Goal: Task Accomplishment & Management: Complete application form

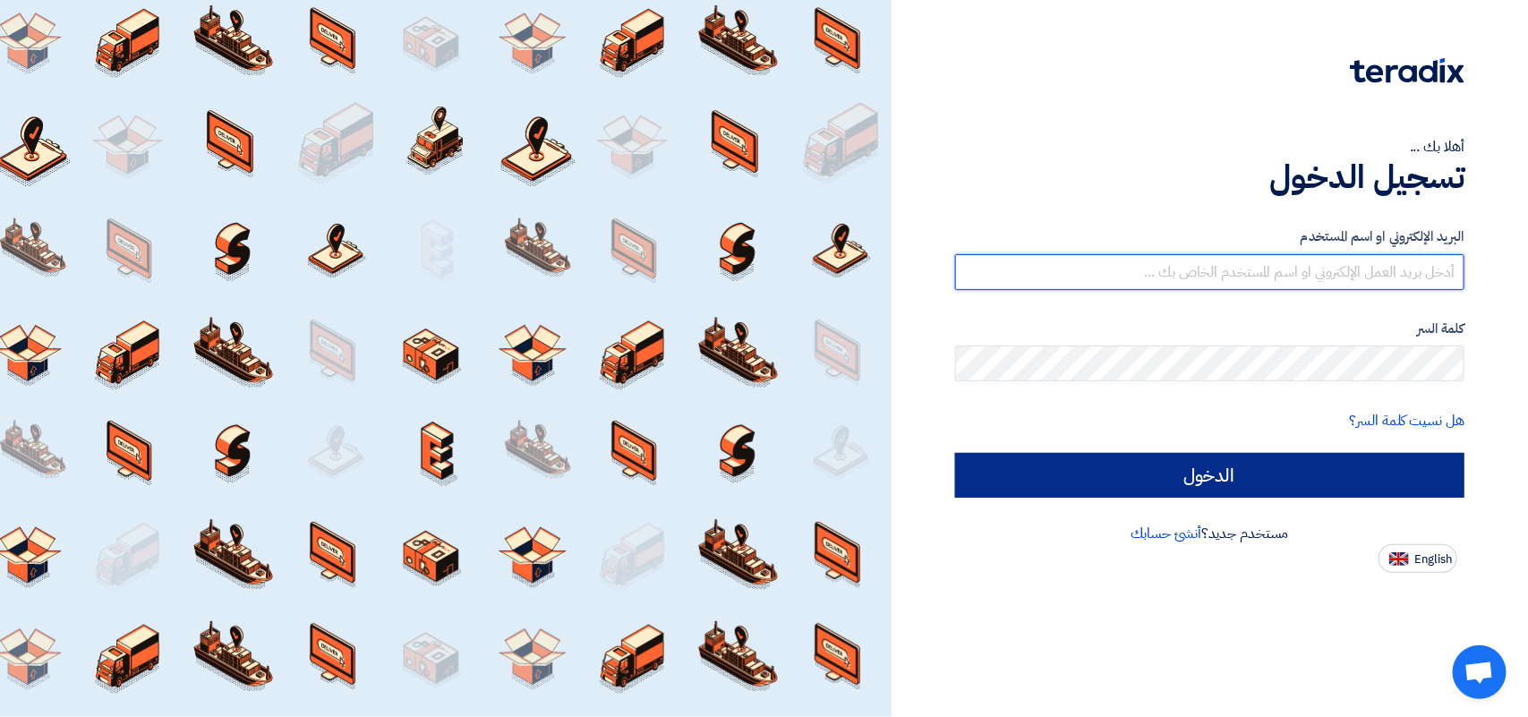
type input "[PERSON_NAME][EMAIL_ADDRESS][DOMAIN_NAME]"
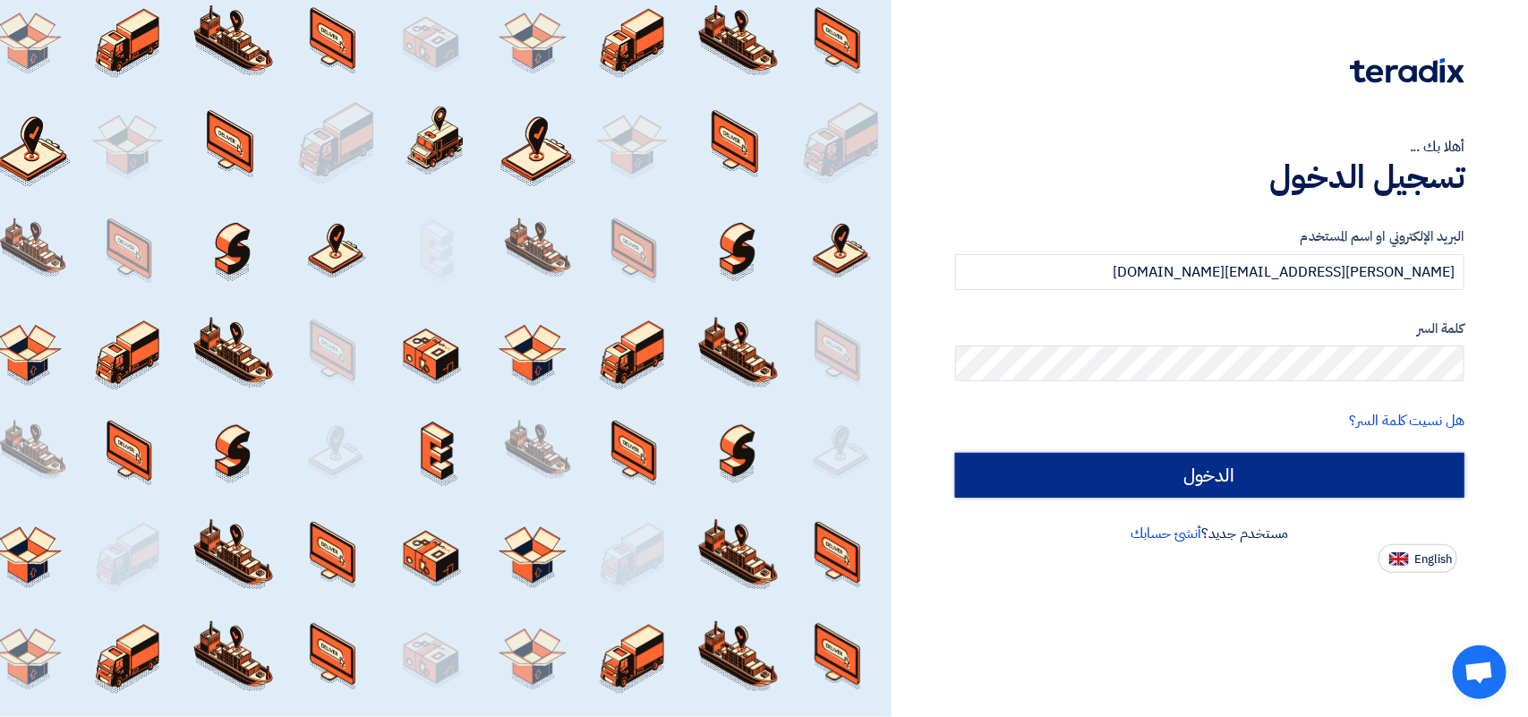
click at [1238, 484] on input "الدخول" at bounding box center [1209, 475] width 509 height 45
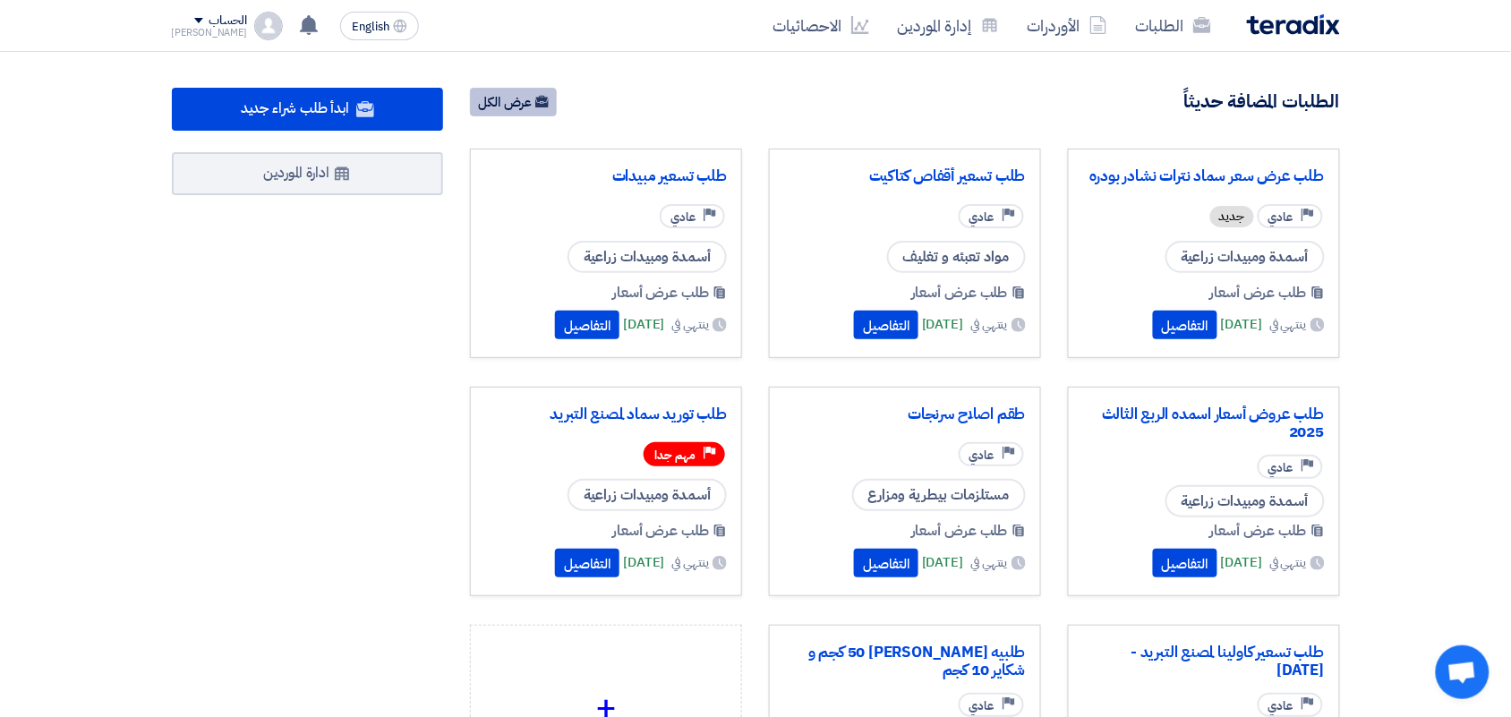
click at [517, 90] on link "عرض الكل" at bounding box center [513, 102] width 87 height 29
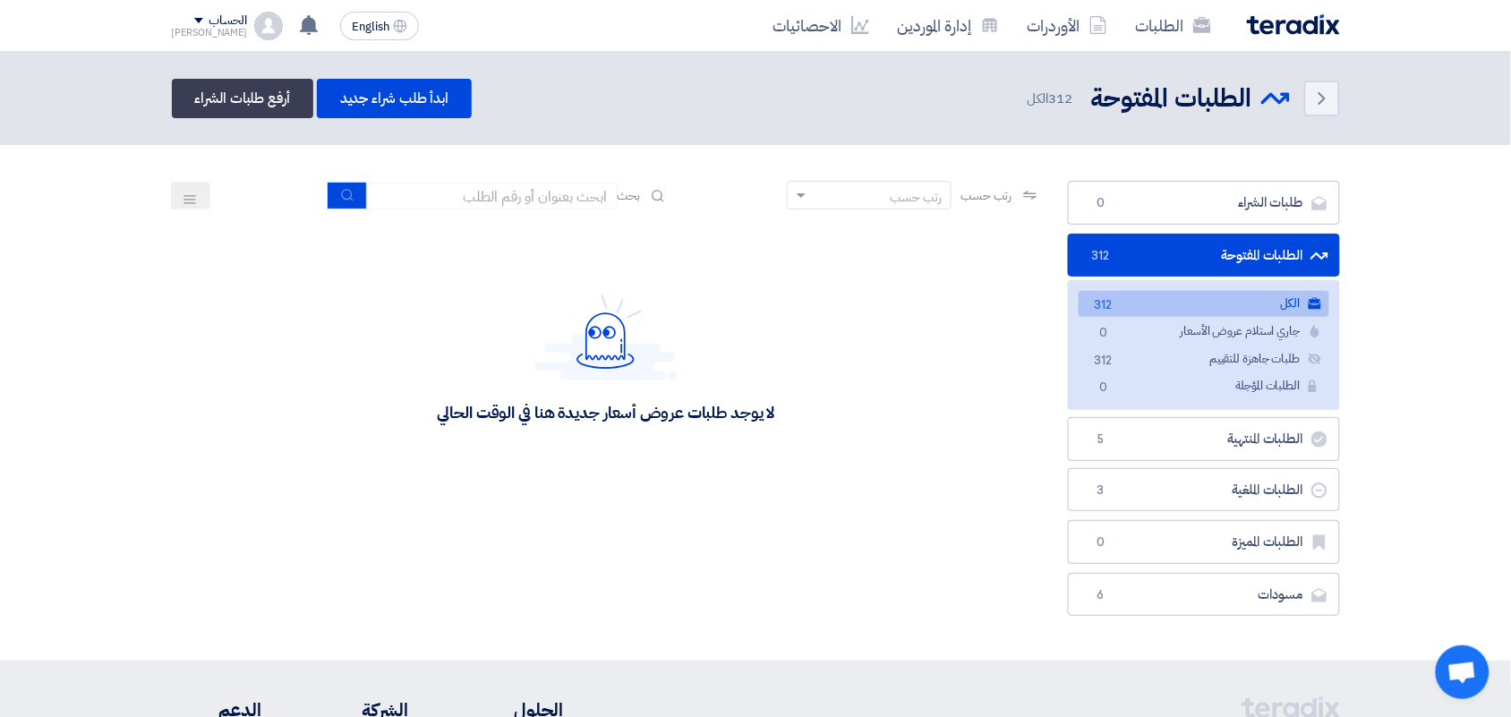
click at [1300, 28] on img at bounding box center [1293, 24] width 93 height 21
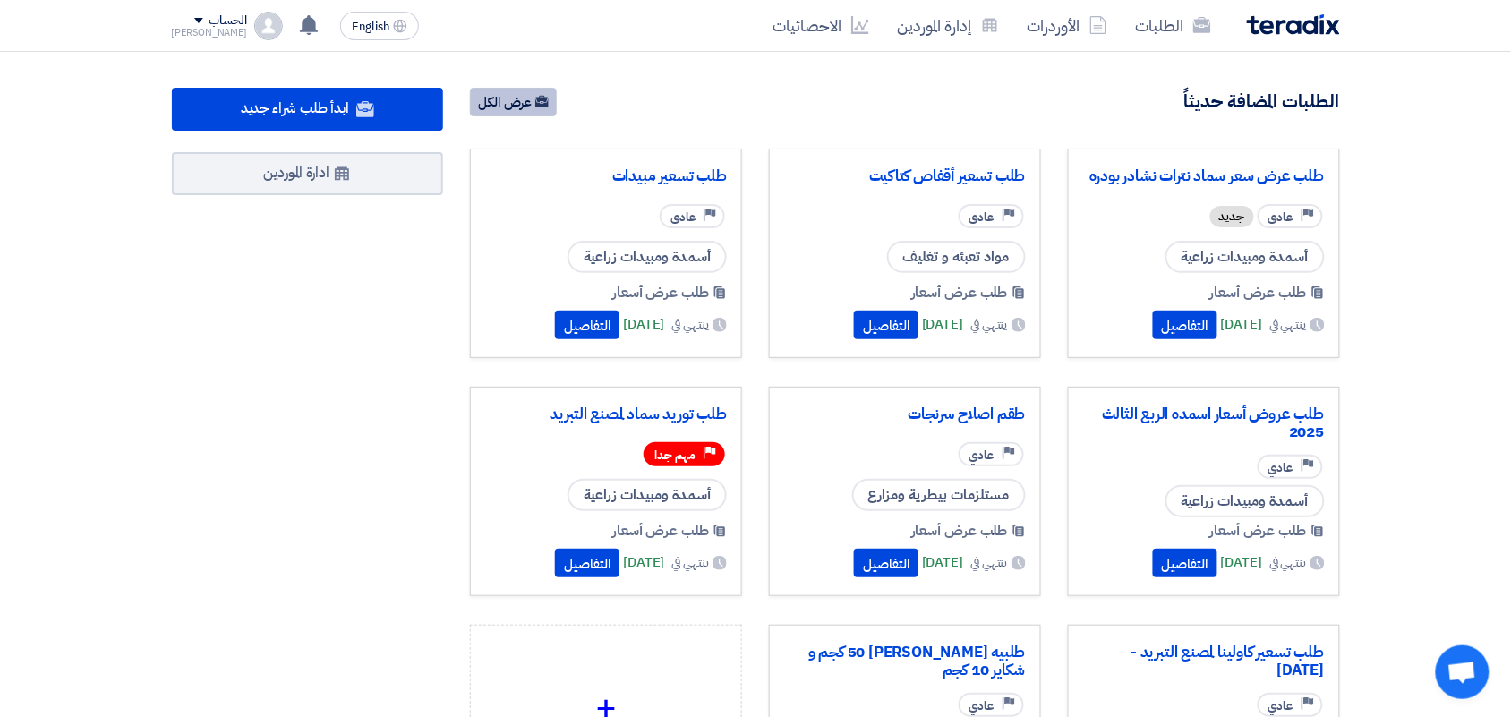
click at [506, 104] on link "عرض الكل" at bounding box center [513, 102] width 87 height 29
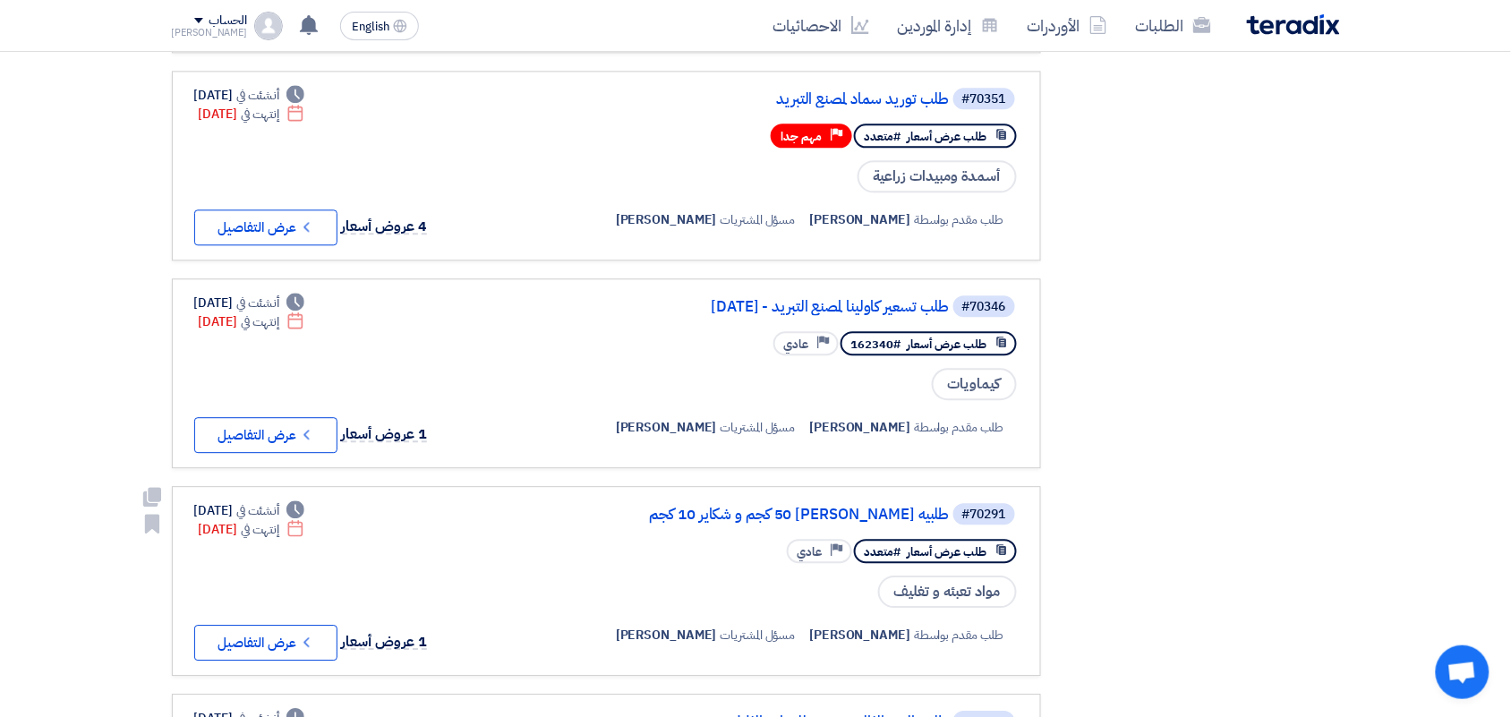
scroll to position [1231, 0]
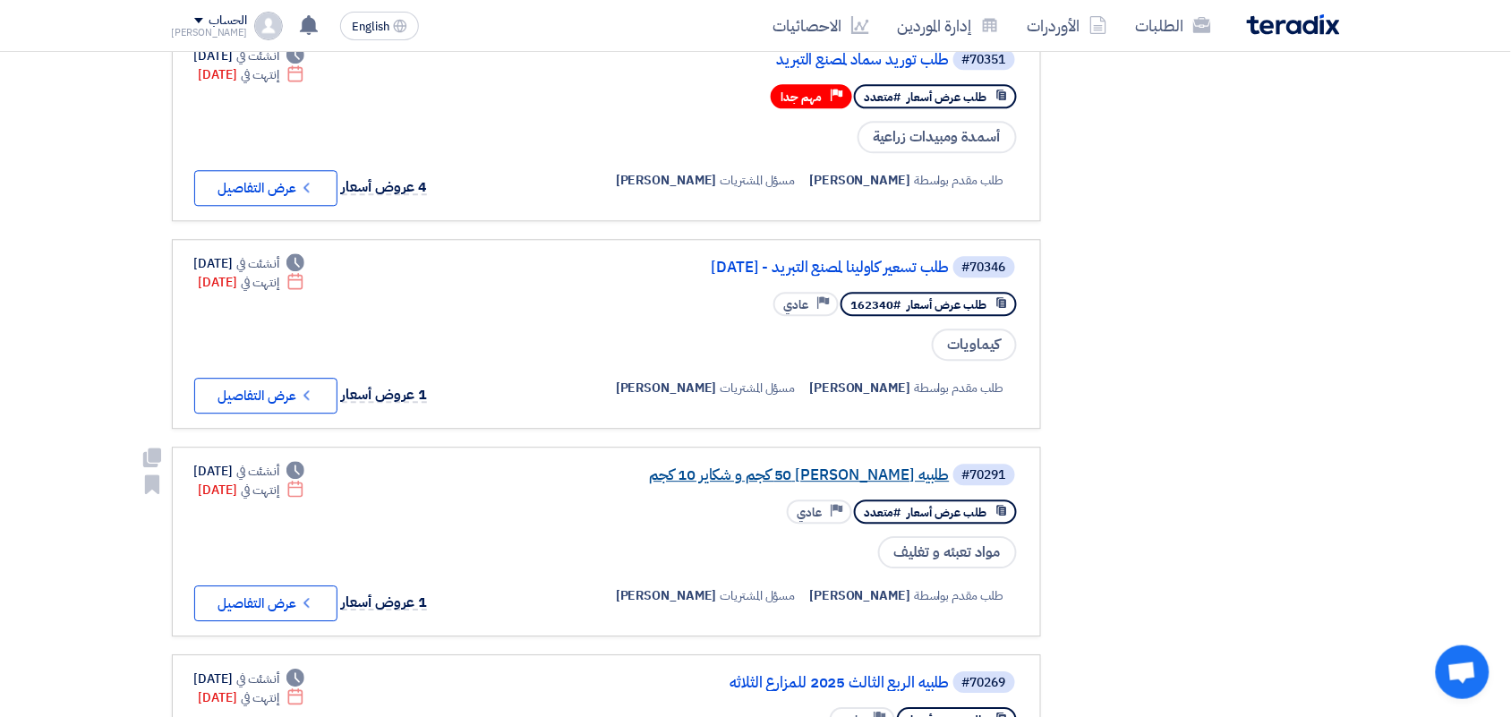
click at [817, 467] on link "طلبيه [PERSON_NAME] 50 كجم و شكاير 10 كجم" at bounding box center [771, 475] width 358 height 16
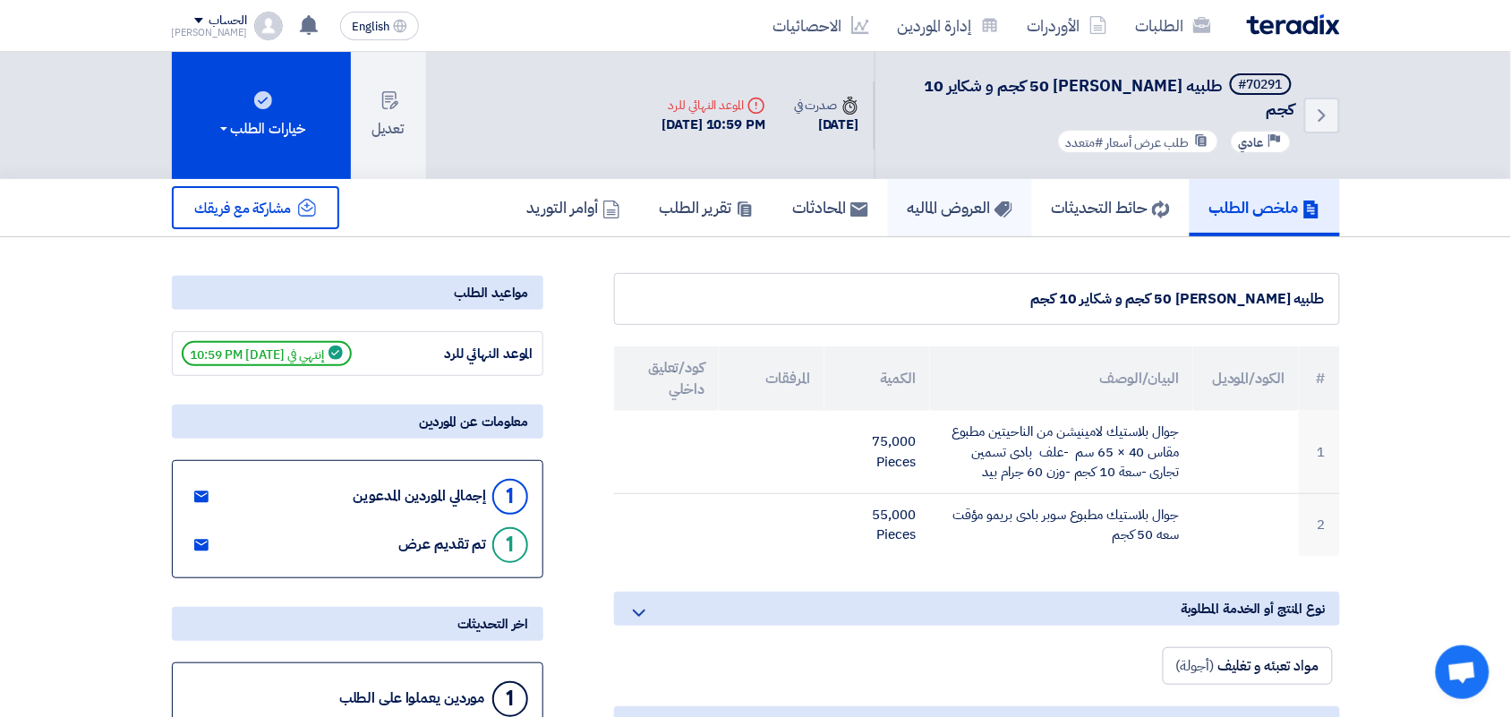
click at [925, 197] on h5 "العروض الماليه" at bounding box center [960, 207] width 105 height 21
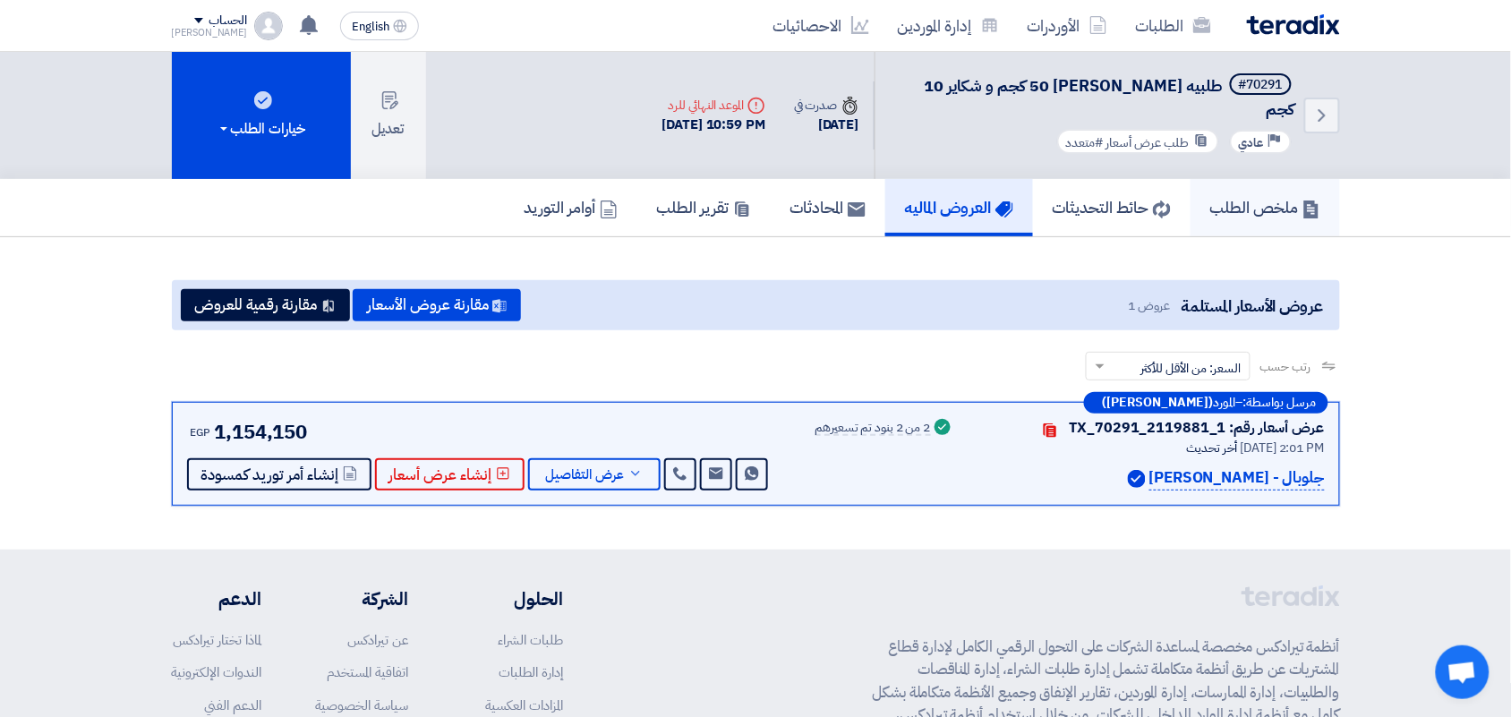
click at [1216, 197] on h5 "ملخص الطلب" at bounding box center [1266, 207] width 110 height 21
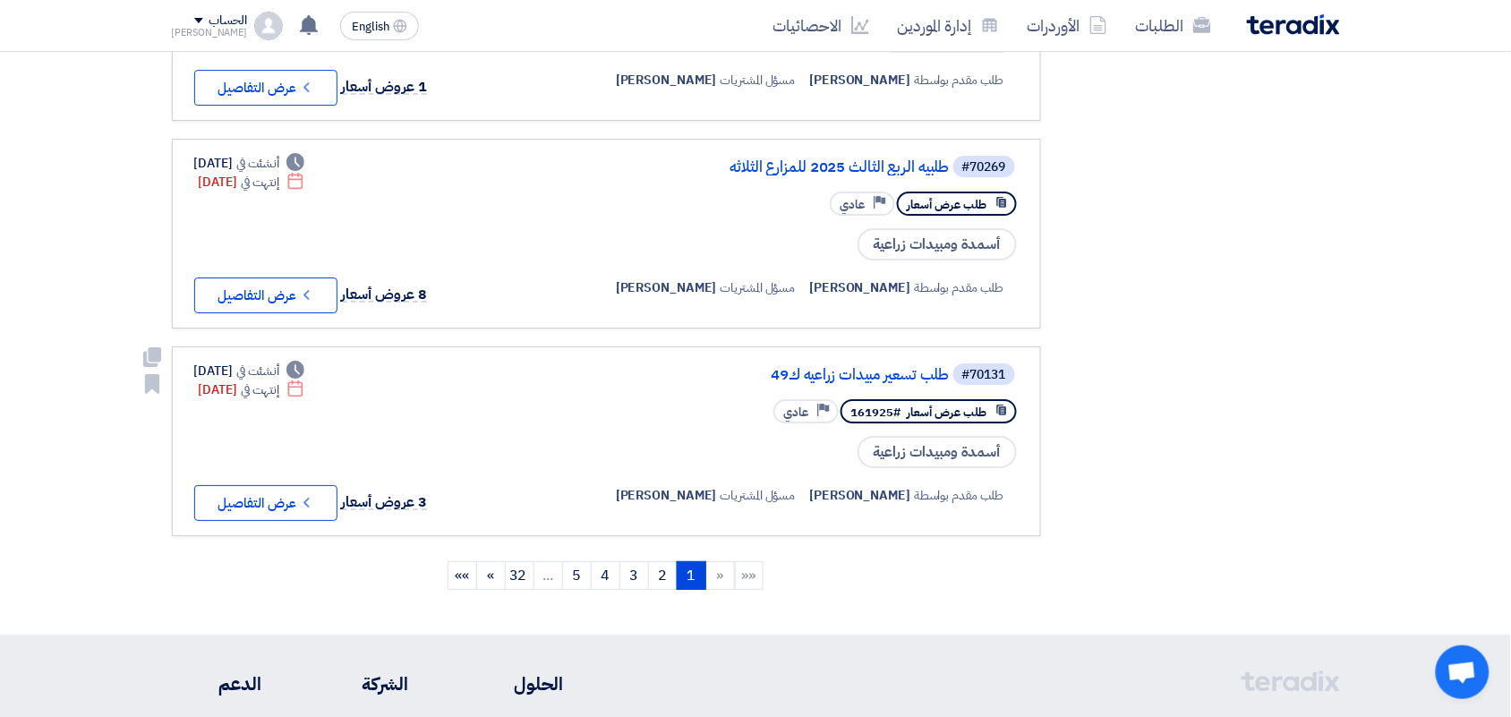
scroll to position [1791, 0]
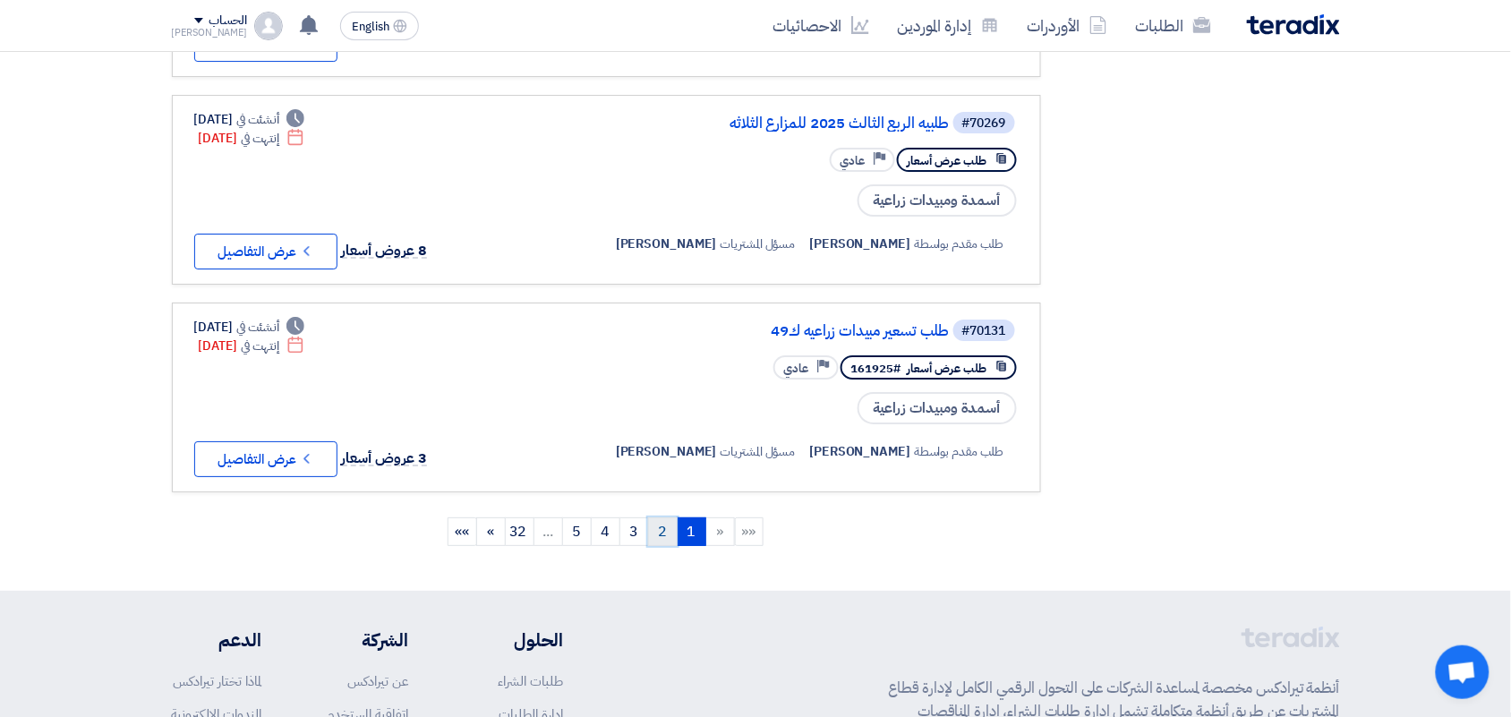
click at [663, 518] on link "2" at bounding box center [663, 532] width 30 height 29
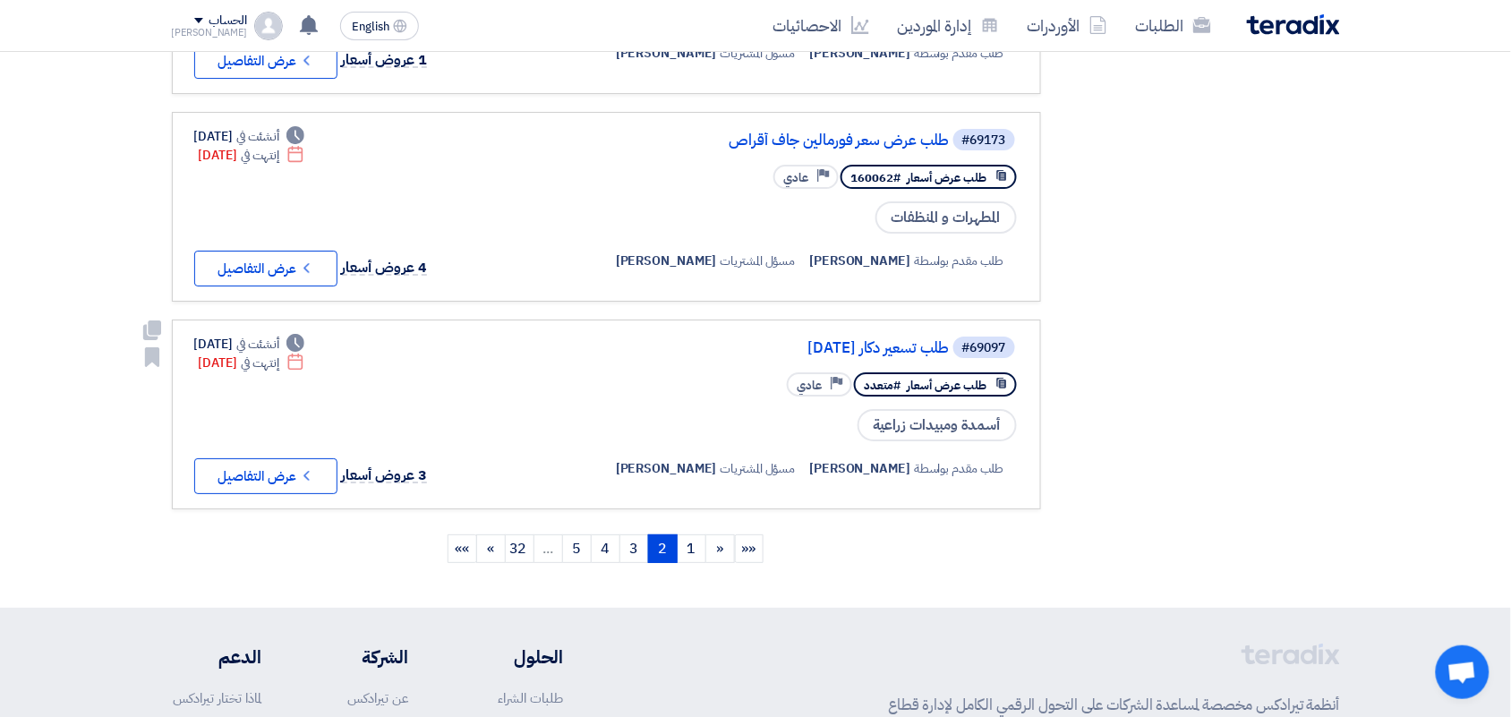
scroll to position [1903, 0]
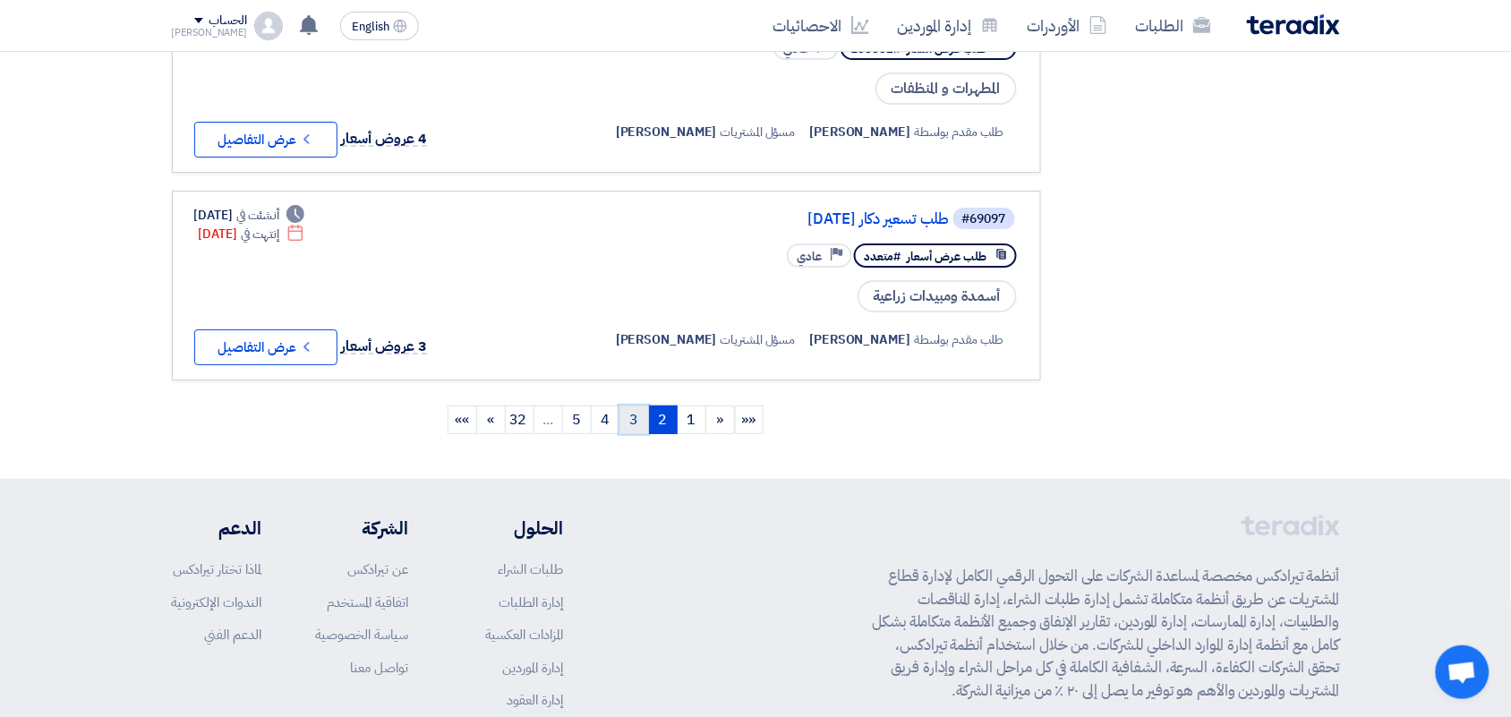
click at [633, 406] on link "3" at bounding box center [635, 420] width 30 height 29
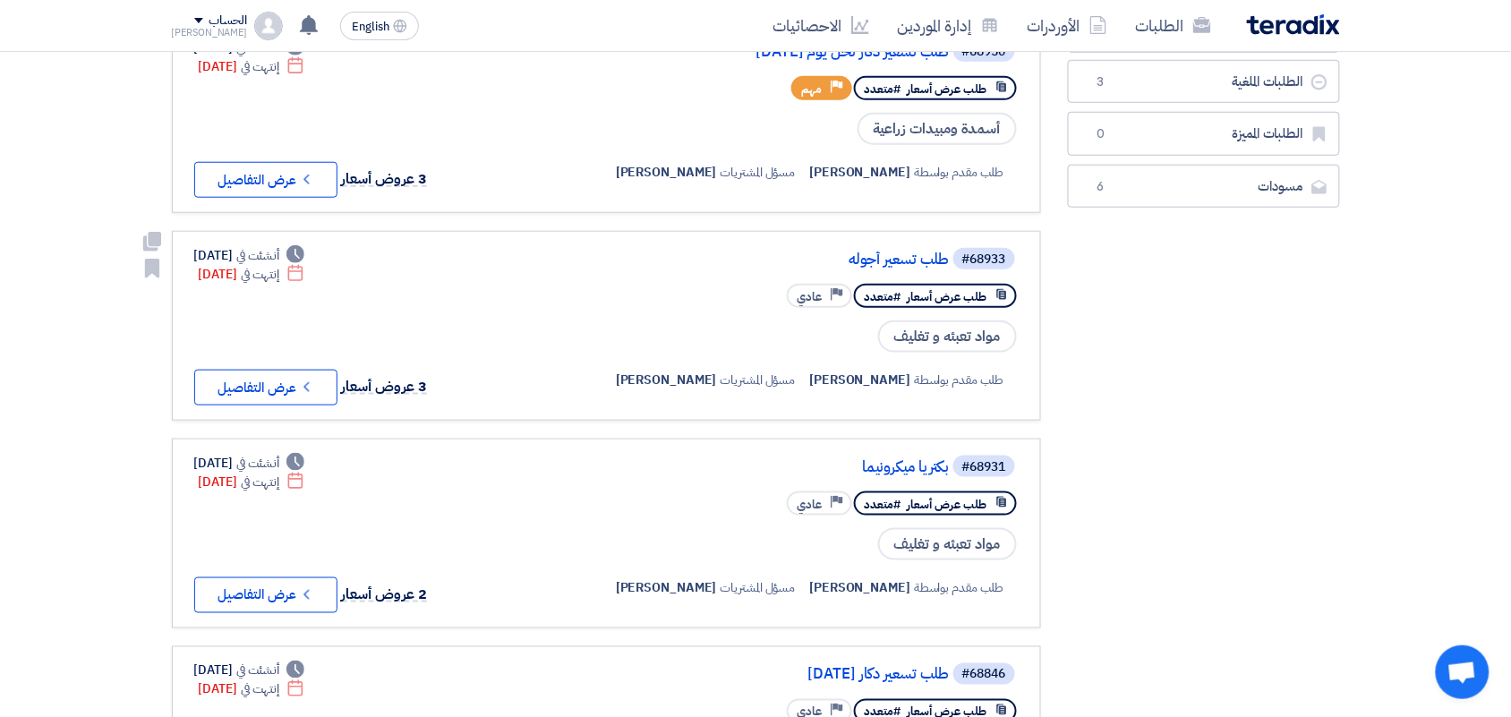
scroll to position [448, 0]
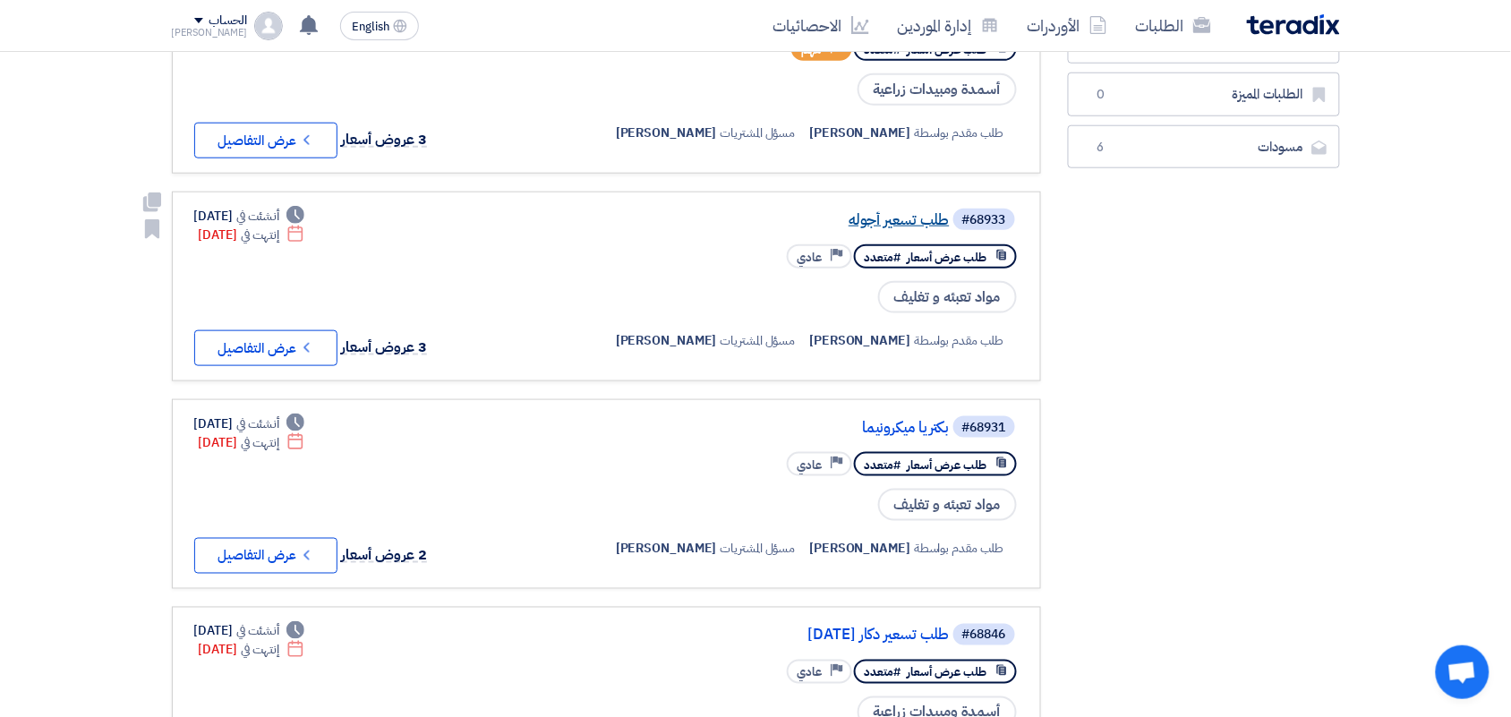
click at [919, 213] on link "طلب تسعير أجوله" at bounding box center [771, 220] width 358 height 16
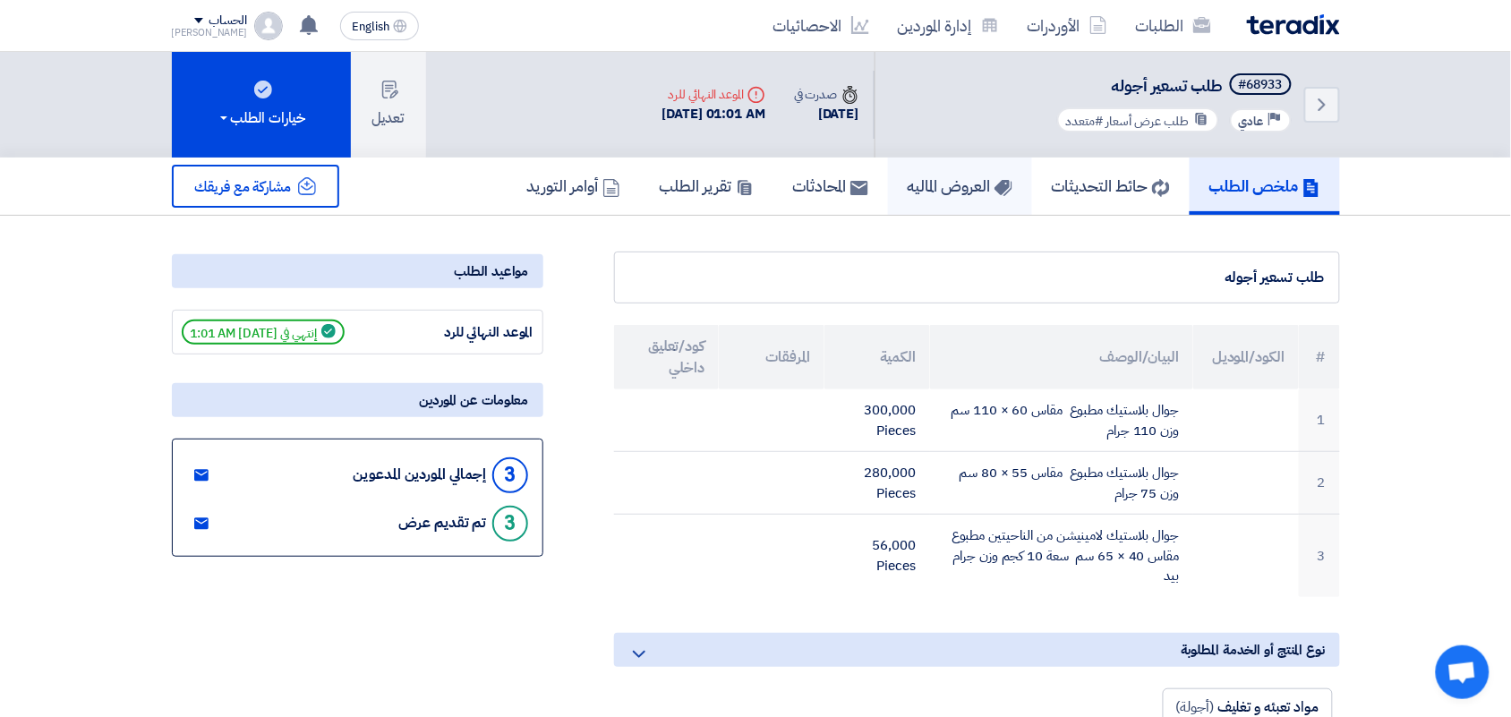
click at [950, 193] on h5 "العروض الماليه" at bounding box center [960, 186] width 105 height 21
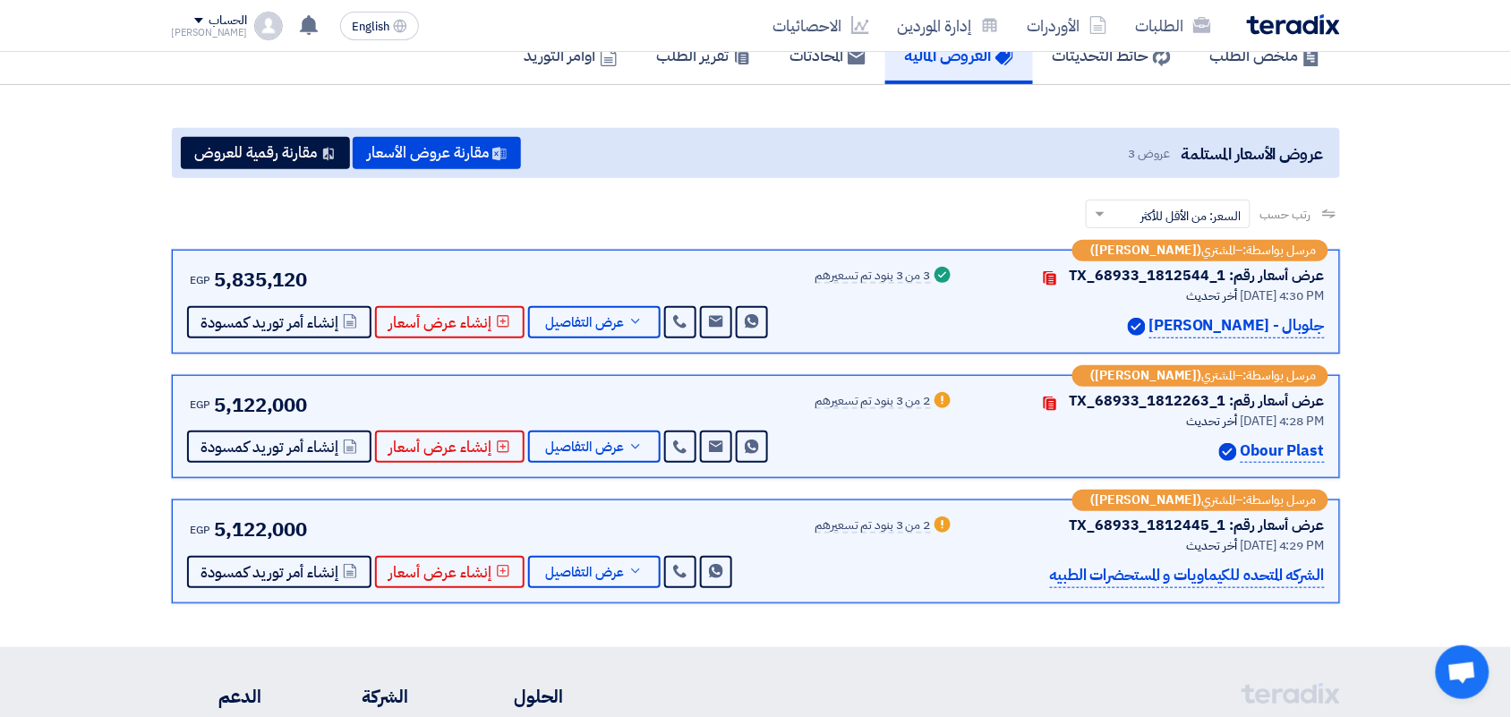
scroll to position [112, 0]
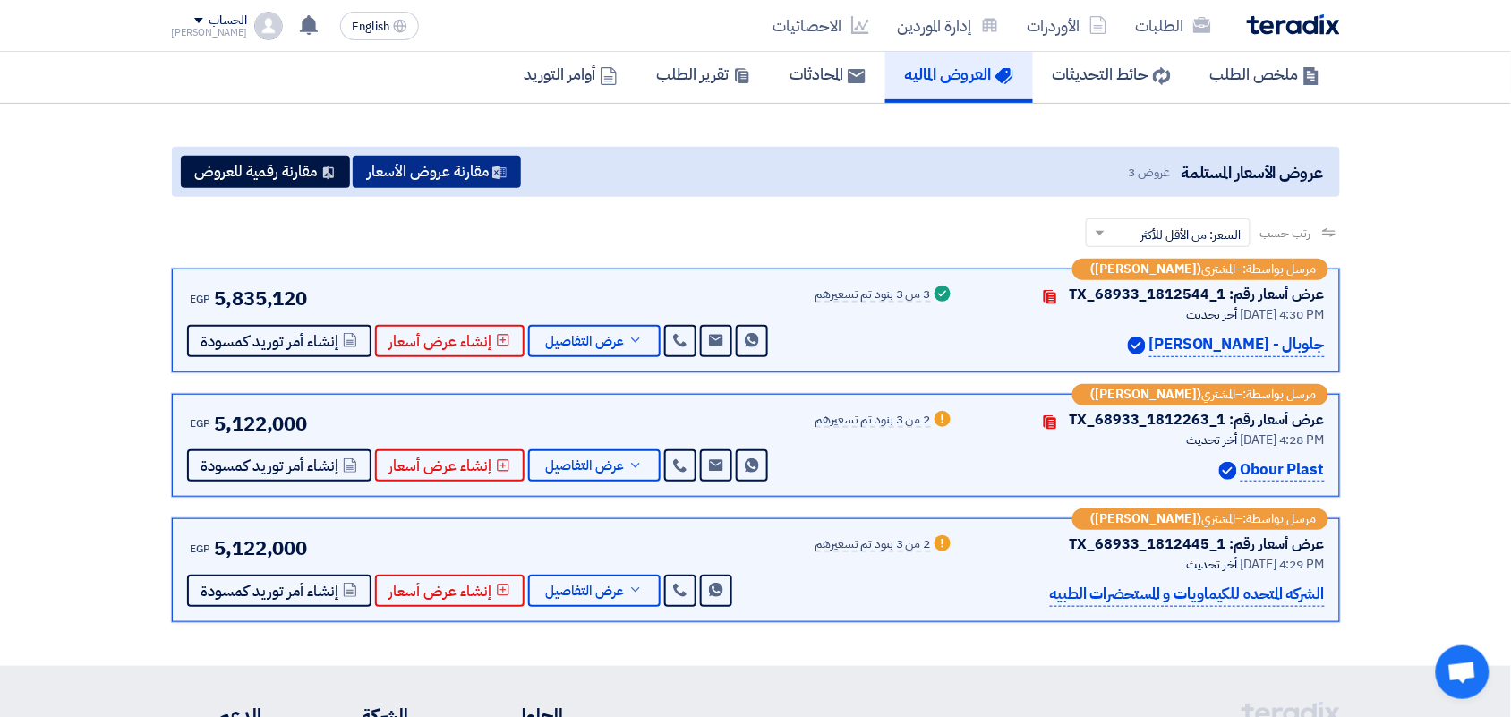
click at [441, 179] on button "مقارنة عروض الأسعار" at bounding box center [437, 172] width 168 height 32
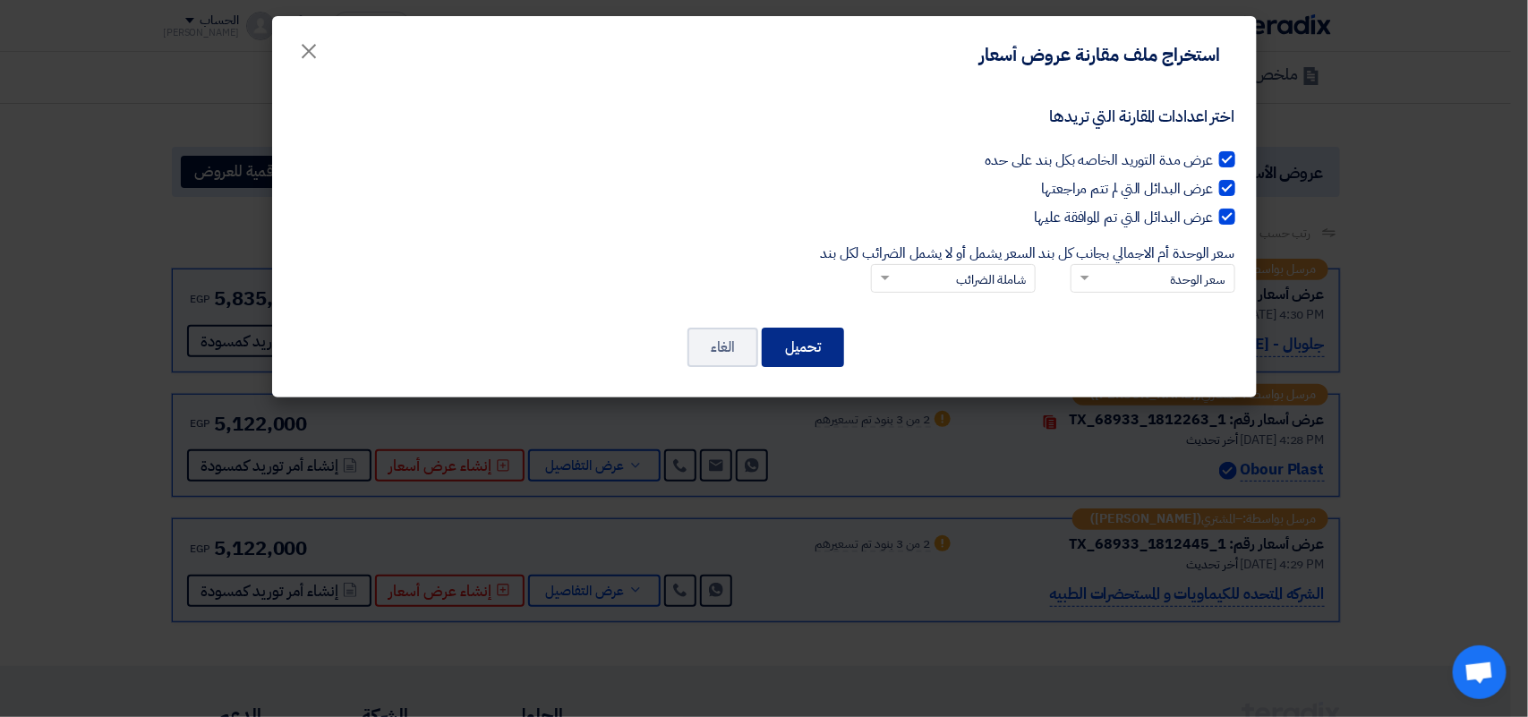
click at [812, 340] on button "تحميل" at bounding box center [803, 347] width 82 height 39
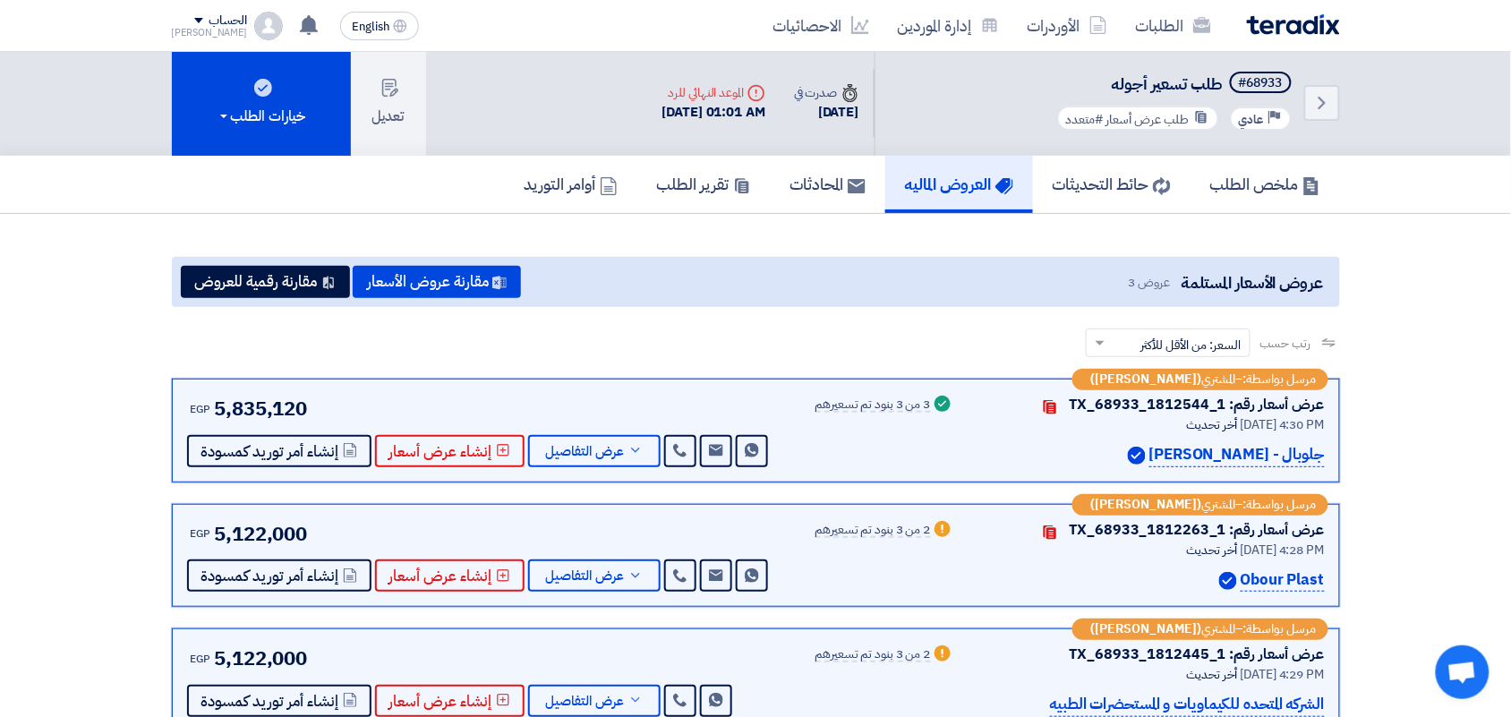
scroll to position [0, 0]
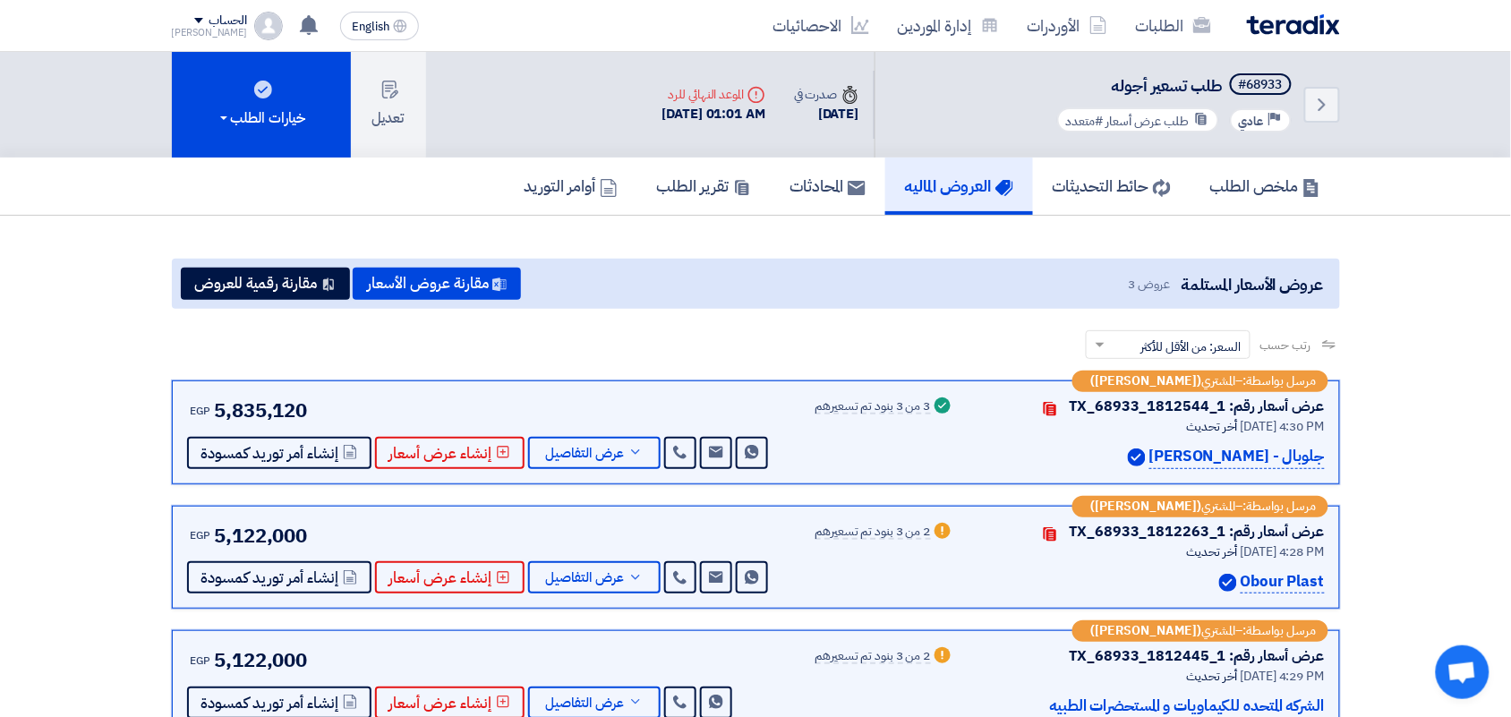
click at [1290, 39] on div "الطلبات الأوردرات إدارة الموردين الاحصائيات" at bounding box center [989, 25] width 701 height 42
click at [1290, 34] on div "الطلبات الأوردرات إدارة الموردين الاحصائيات" at bounding box center [989, 25] width 701 height 42
click at [1301, 27] on img at bounding box center [1293, 24] width 93 height 21
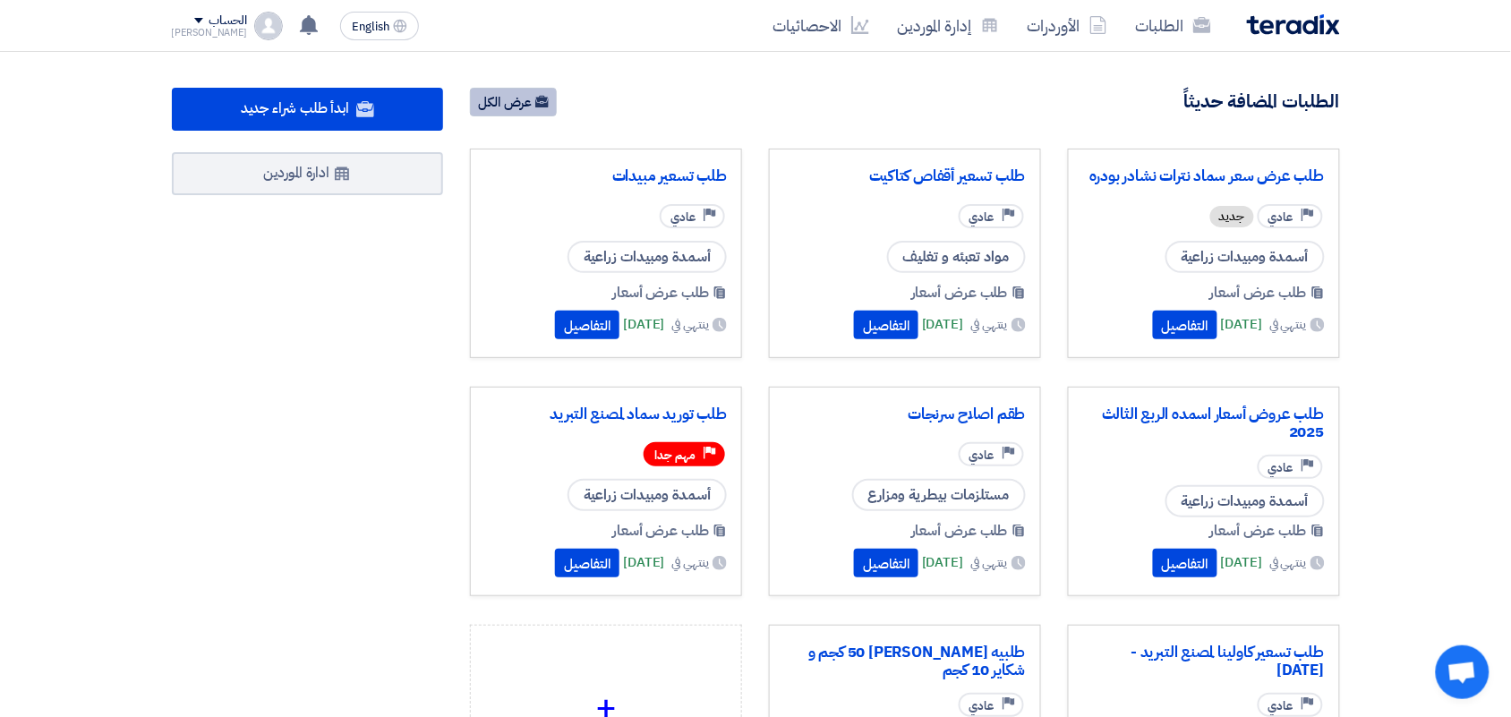
click at [515, 106] on link "عرض الكل" at bounding box center [513, 102] width 87 height 29
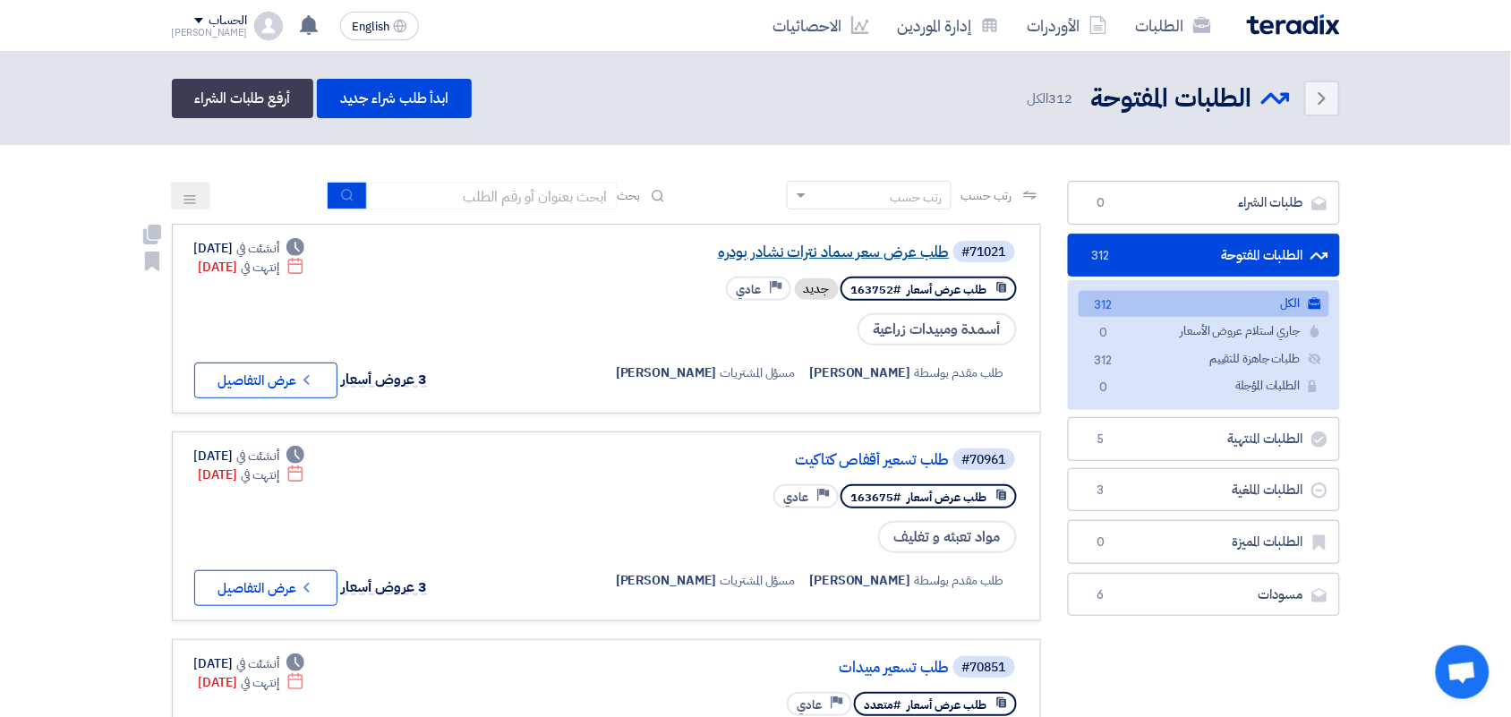
click at [828, 255] on link "طلب عرض سعر سماد نترات نشادر بودره" at bounding box center [771, 252] width 358 height 16
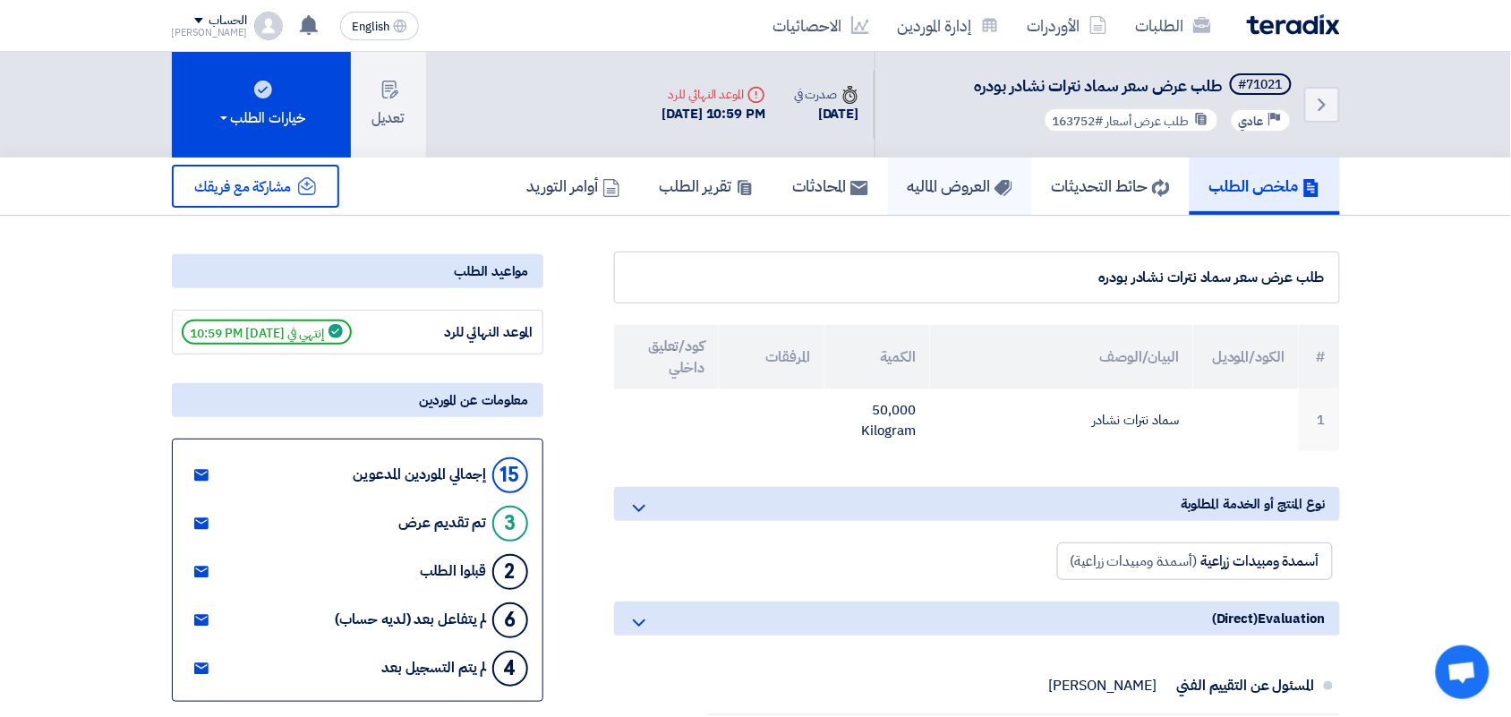
click at [946, 182] on h5 "العروض الماليه" at bounding box center [960, 186] width 105 height 21
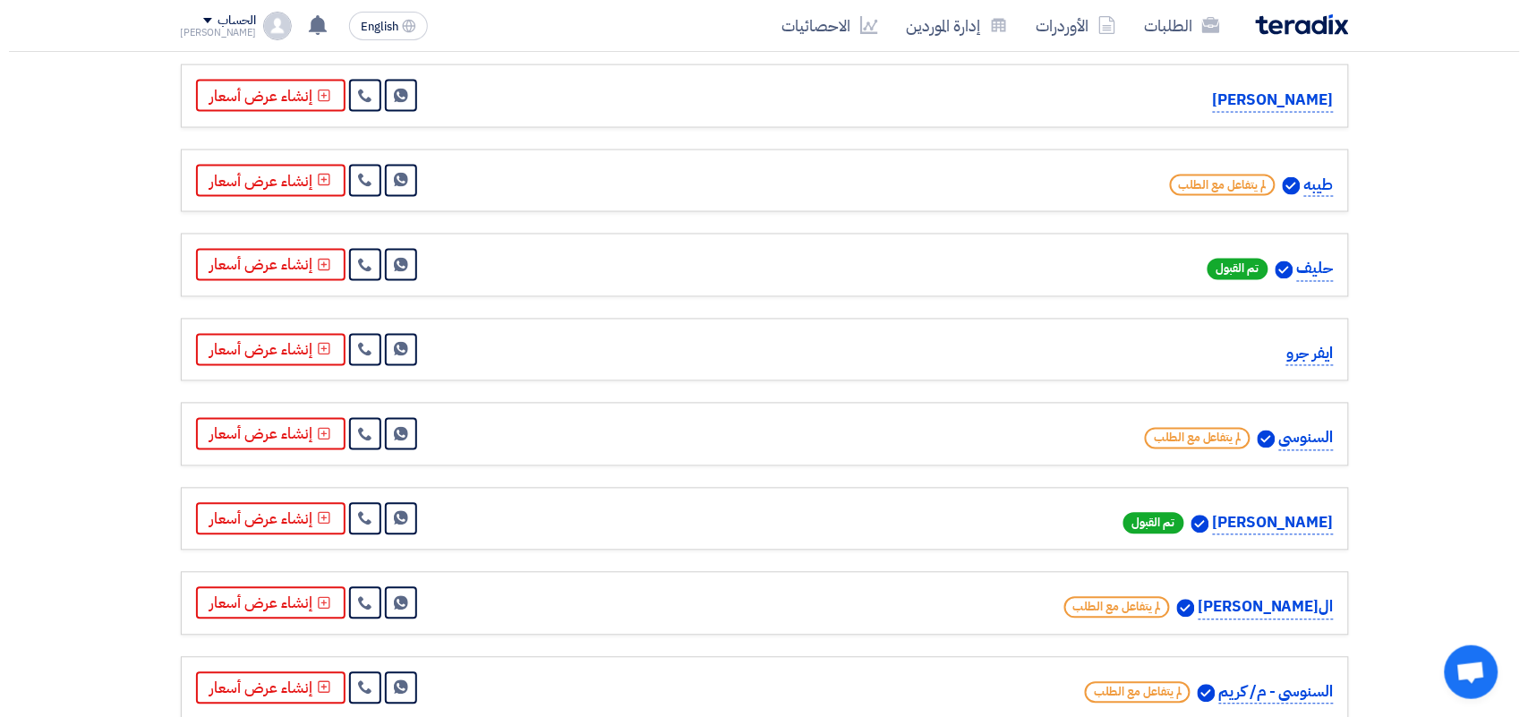
scroll to position [895, 0]
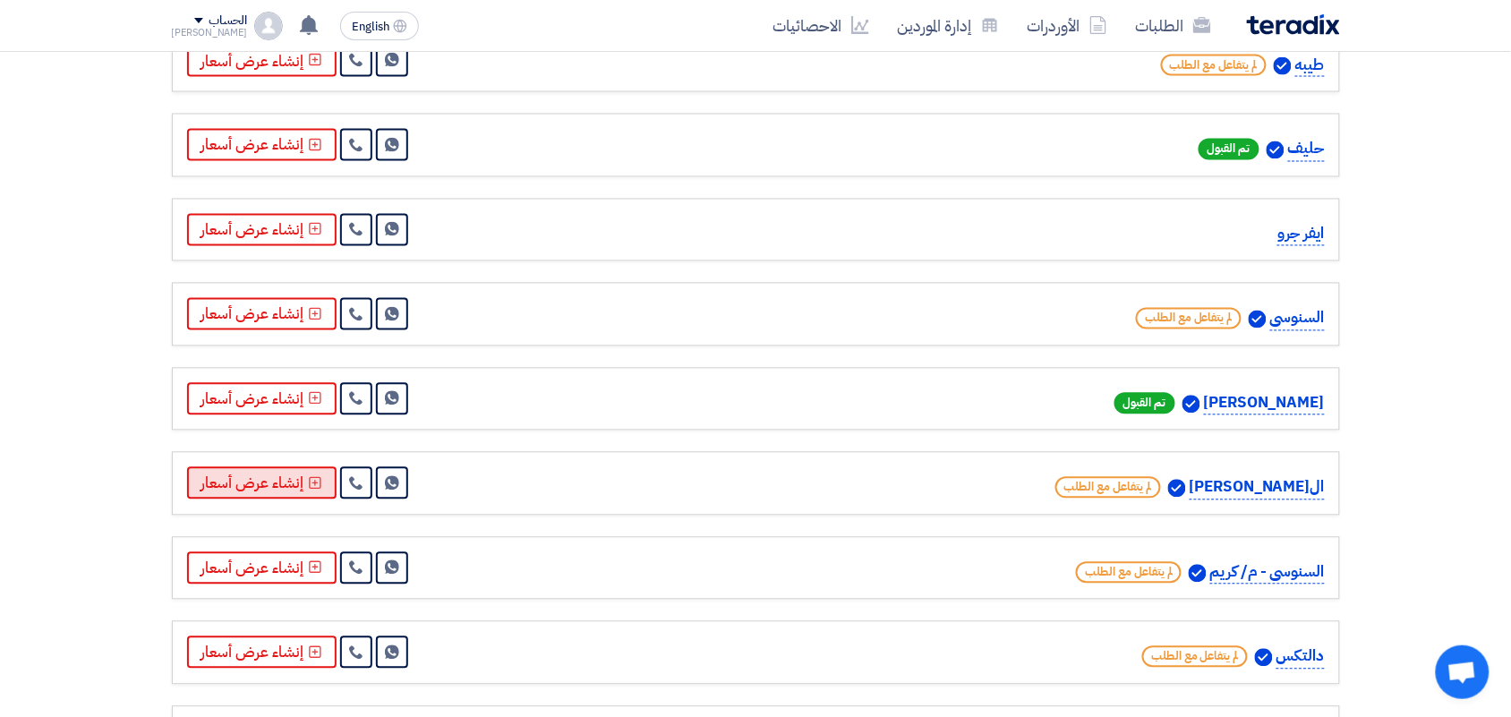
click at [308, 490] on icon at bounding box center [315, 483] width 14 height 14
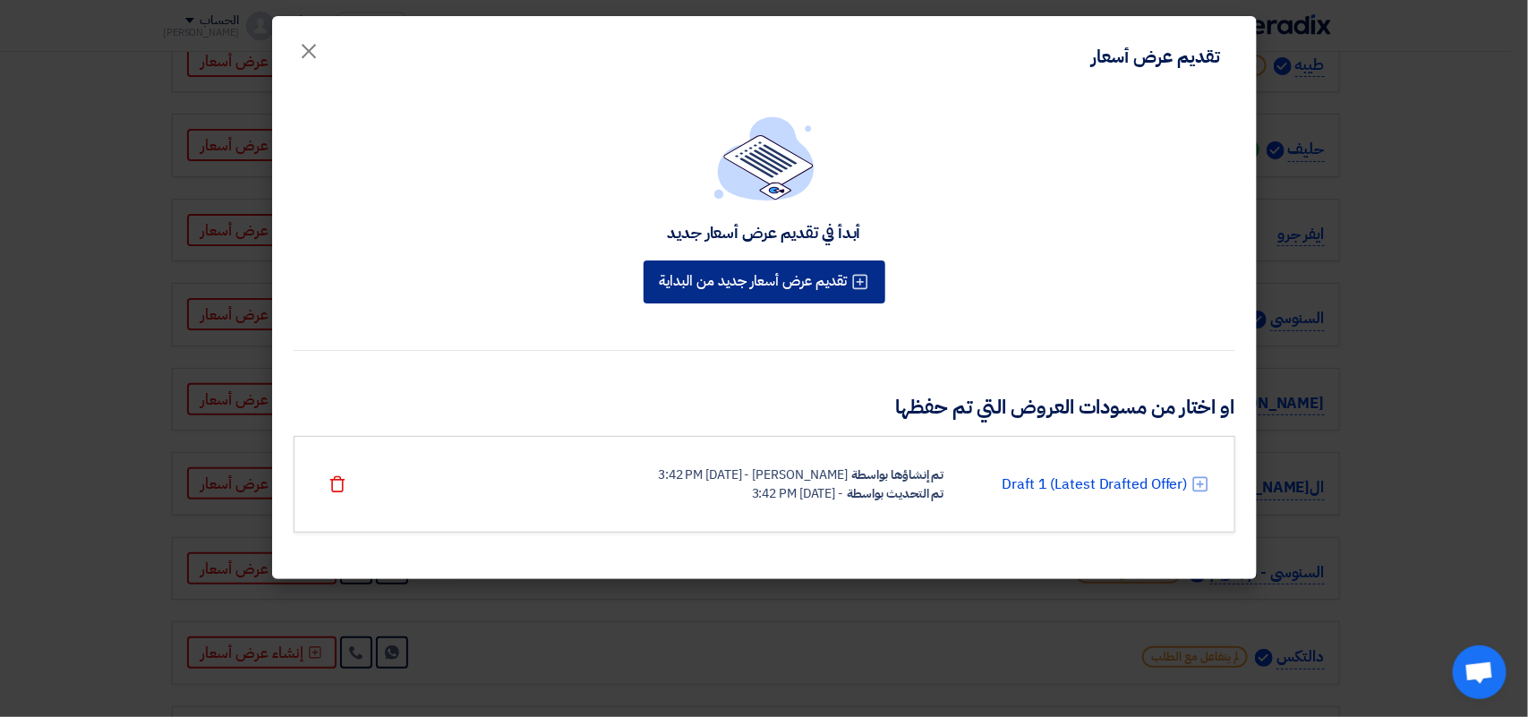
click at [802, 285] on button "تقديم عرض أسعار جديد من البداية" at bounding box center [765, 282] width 242 height 43
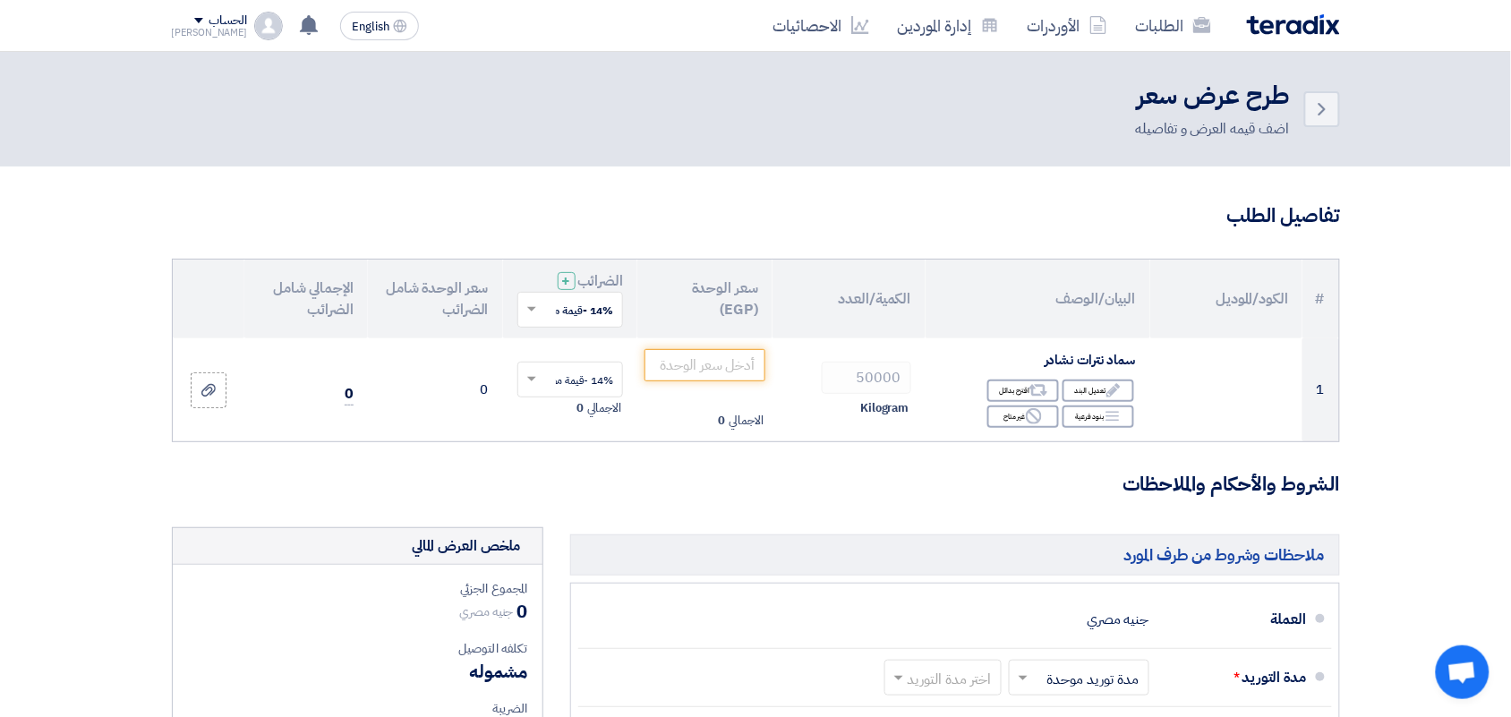
click at [589, 321] on input "text" at bounding box center [580, 311] width 71 height 30
click at [569, 373] on span "0% -معفى" at bounding box center [589, 374] width 48 height 16
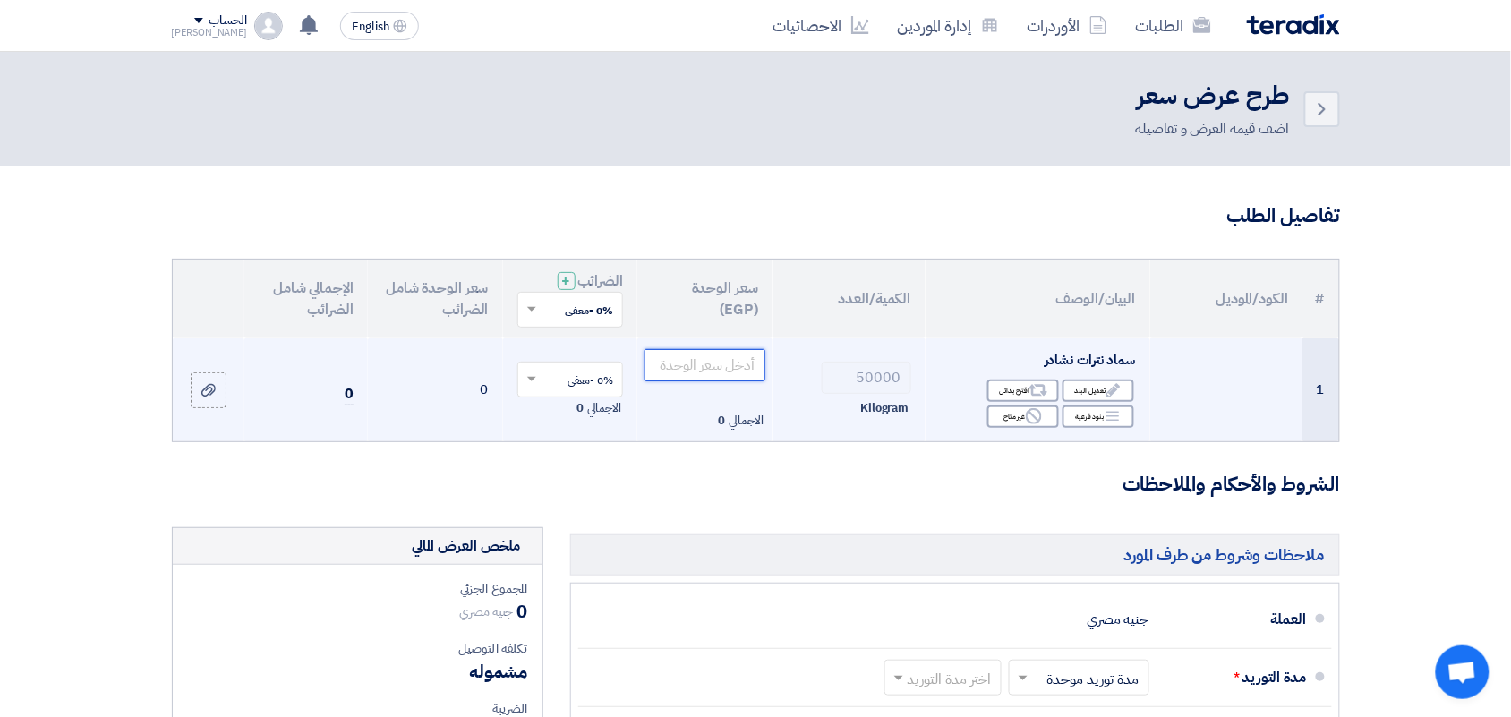
click at [654, 365] on input "number" at bounding box center [705, 365] width 121 height 32
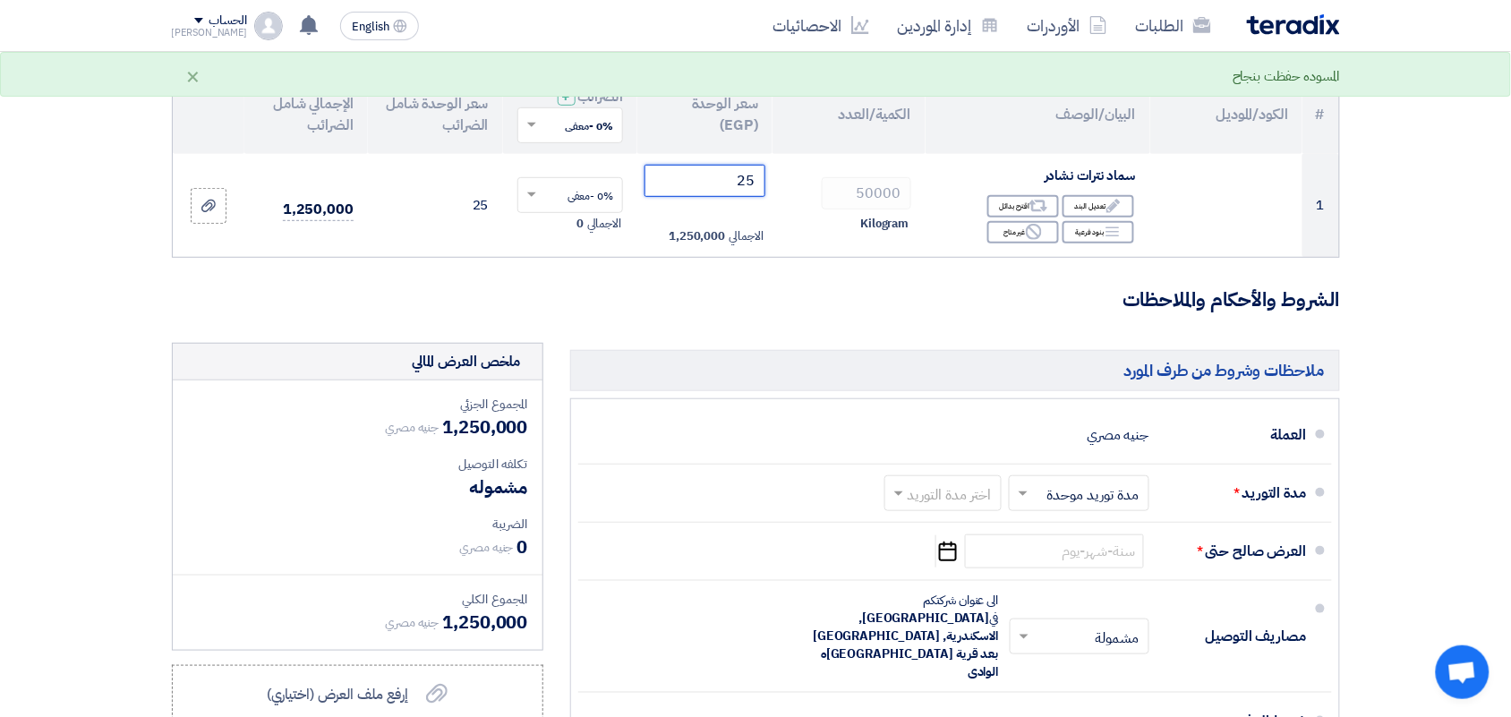
scroll to position [224, 0]
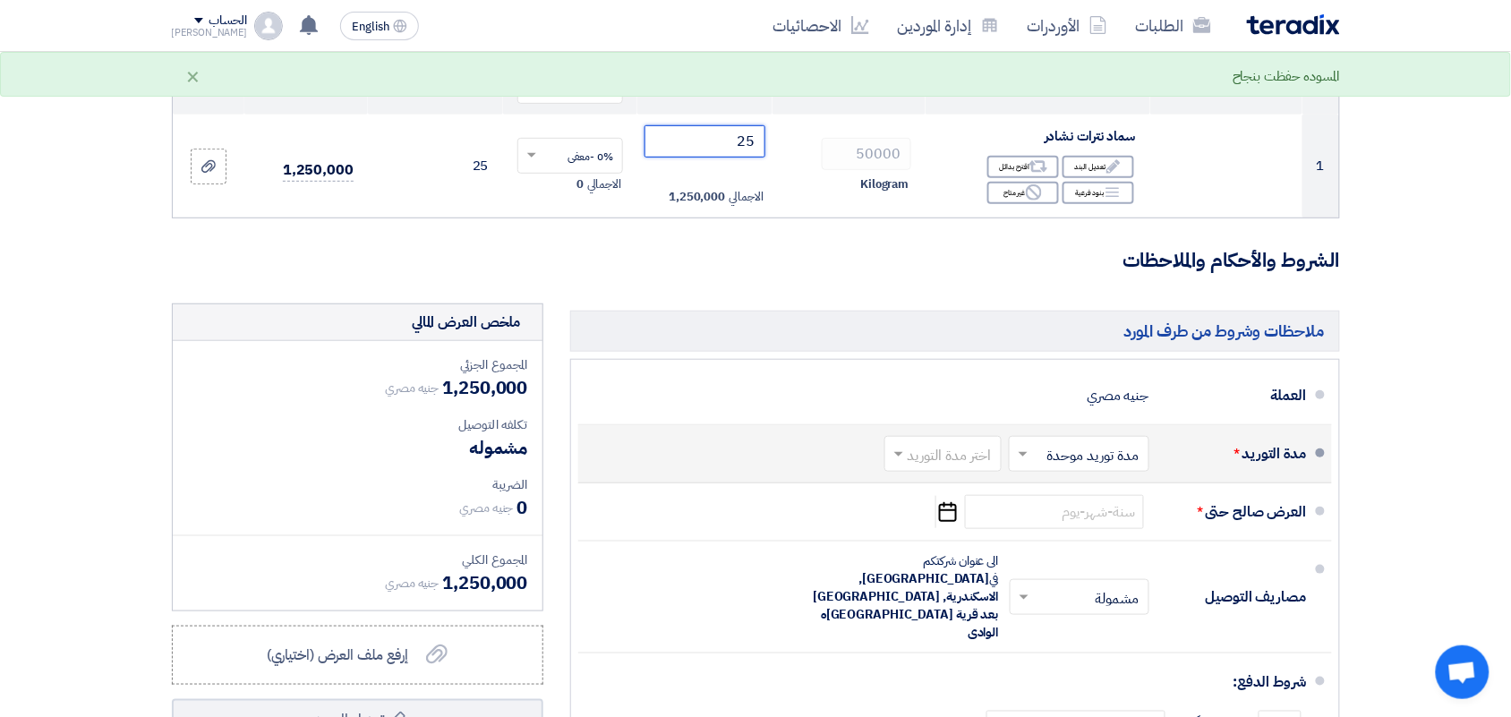
type input "25"
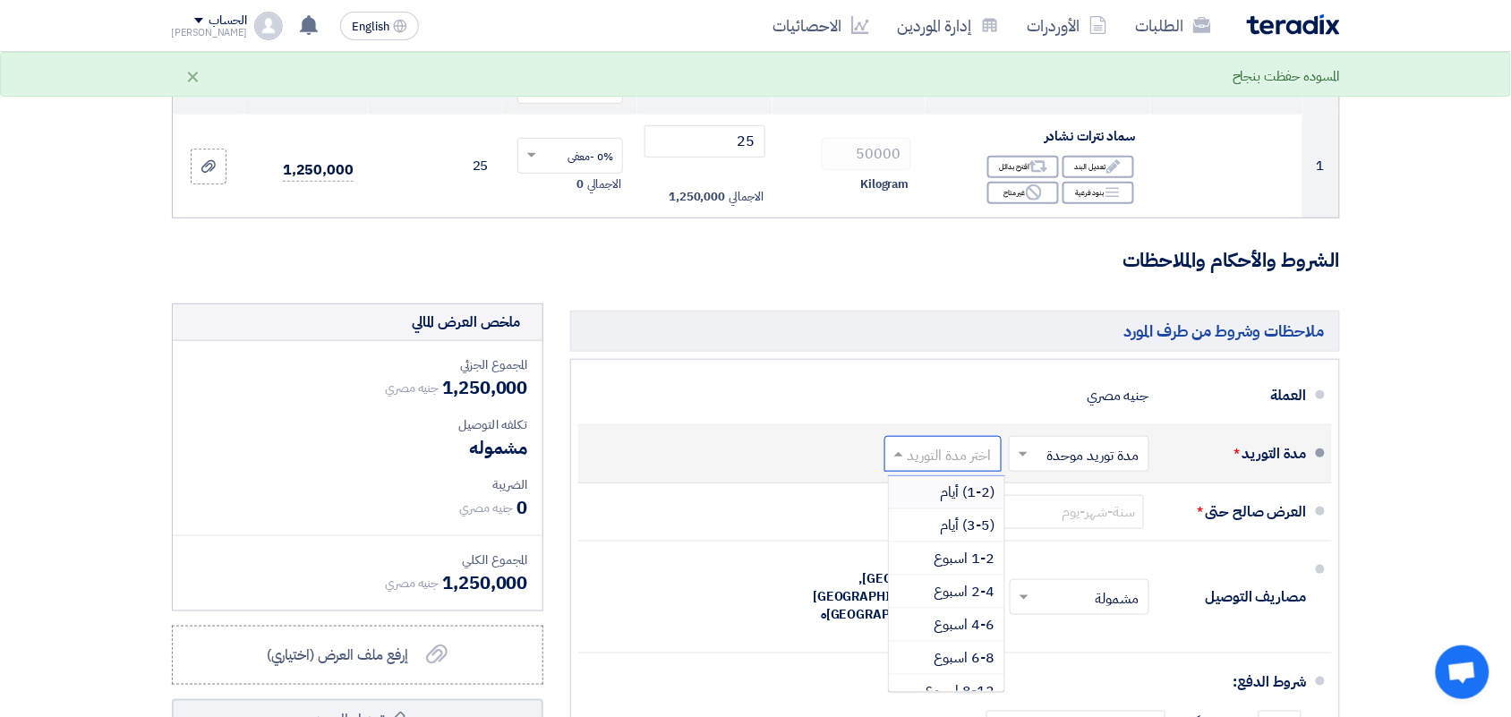
click at [955, 458] on input "text" at bounding box center [940, 455] width 108 height 26
click at [963, 535] on span "(3-5) أيام" at bounding box center [968, 525] width 55 height 21
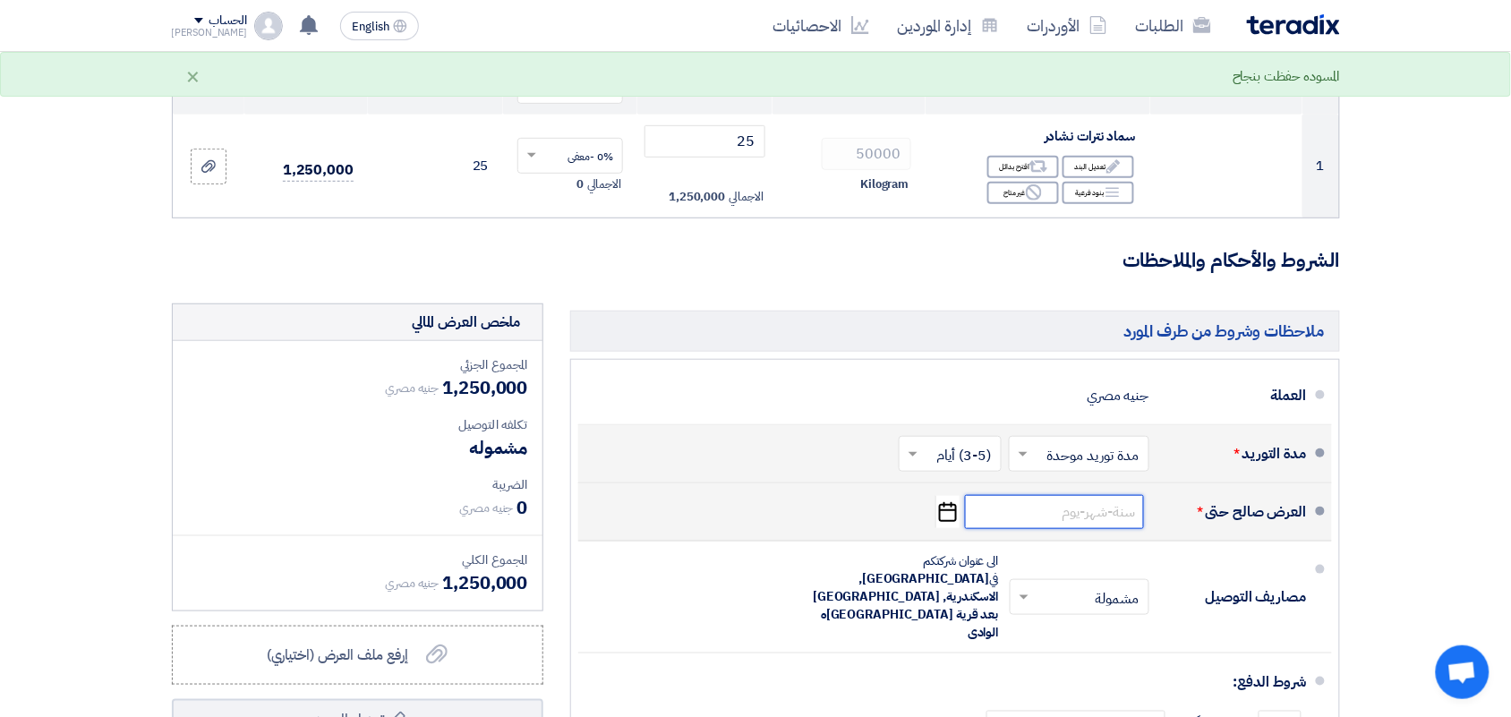
click at [995, 507] on input at bounding box center [1054, 512] width 179 height 34
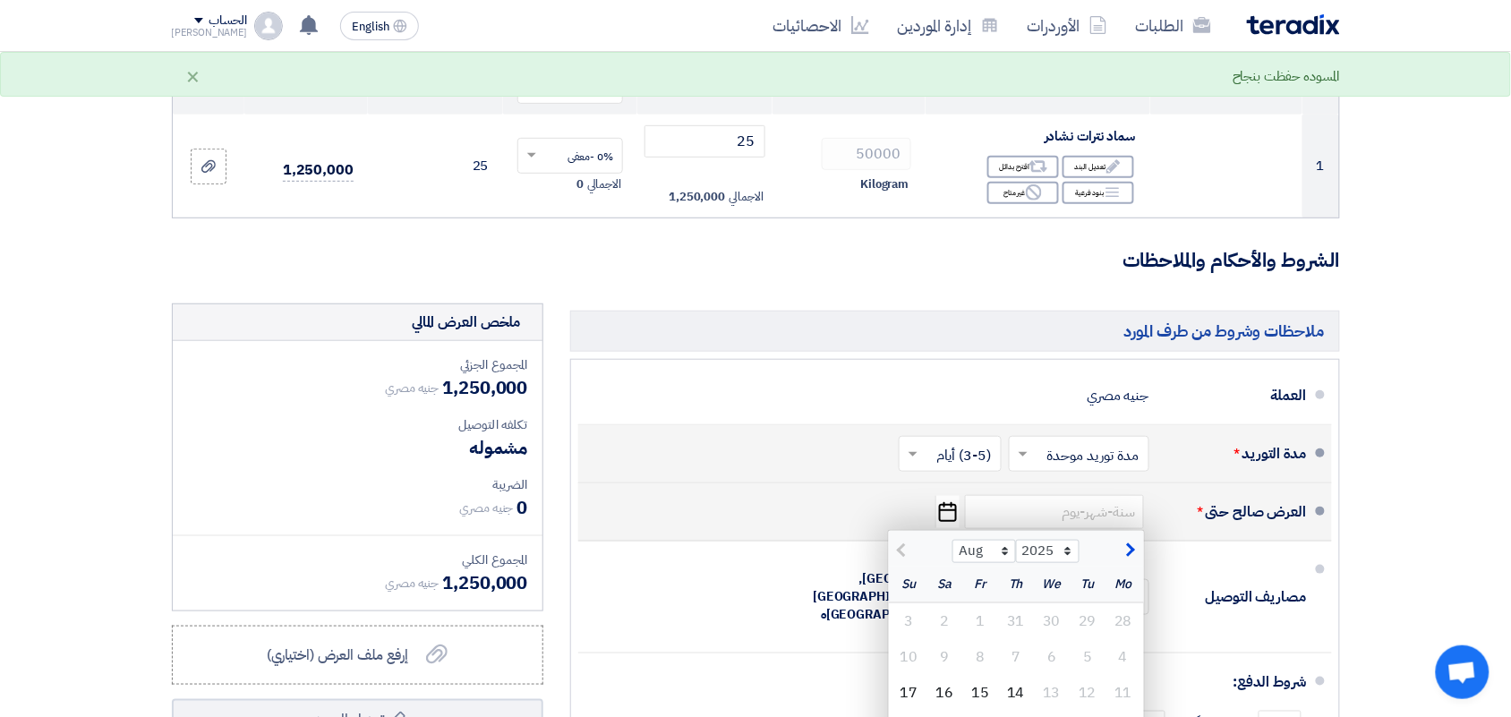
click at [956, 521] on icon "Pick a date" at bounding box center [948, 512] width 24 height 32
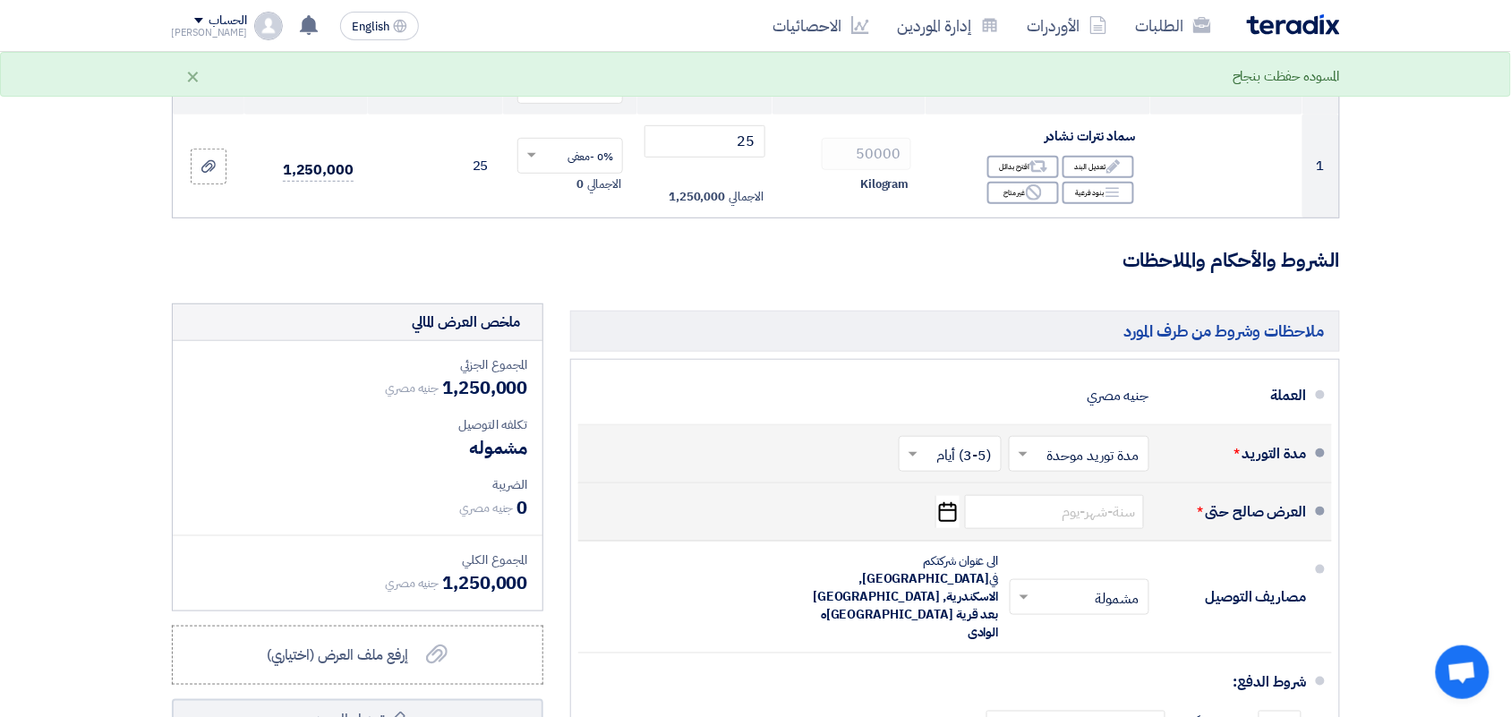
click at [950, 519] on icon "Pick a date" at bounding box center [948, 512] width 24 height 32
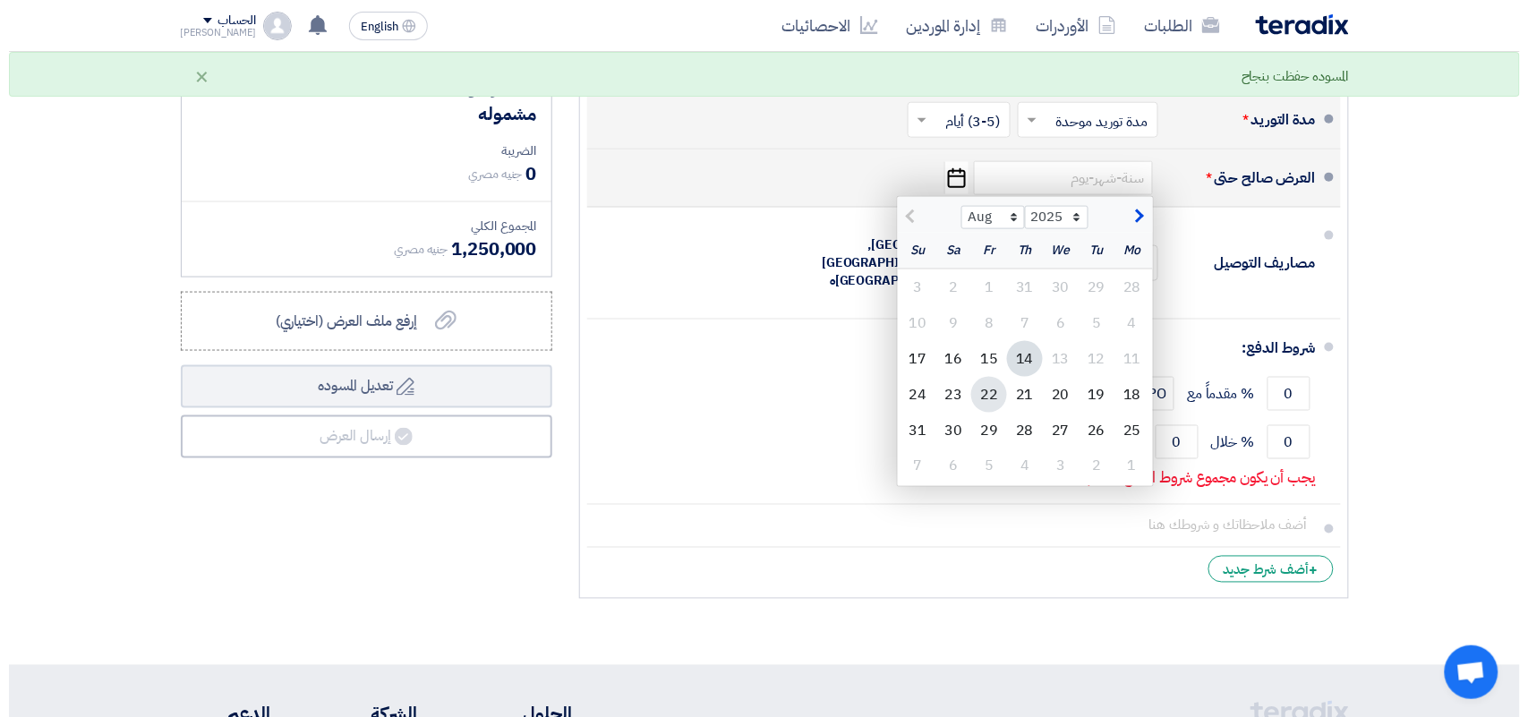
scroll to position [560, 0]
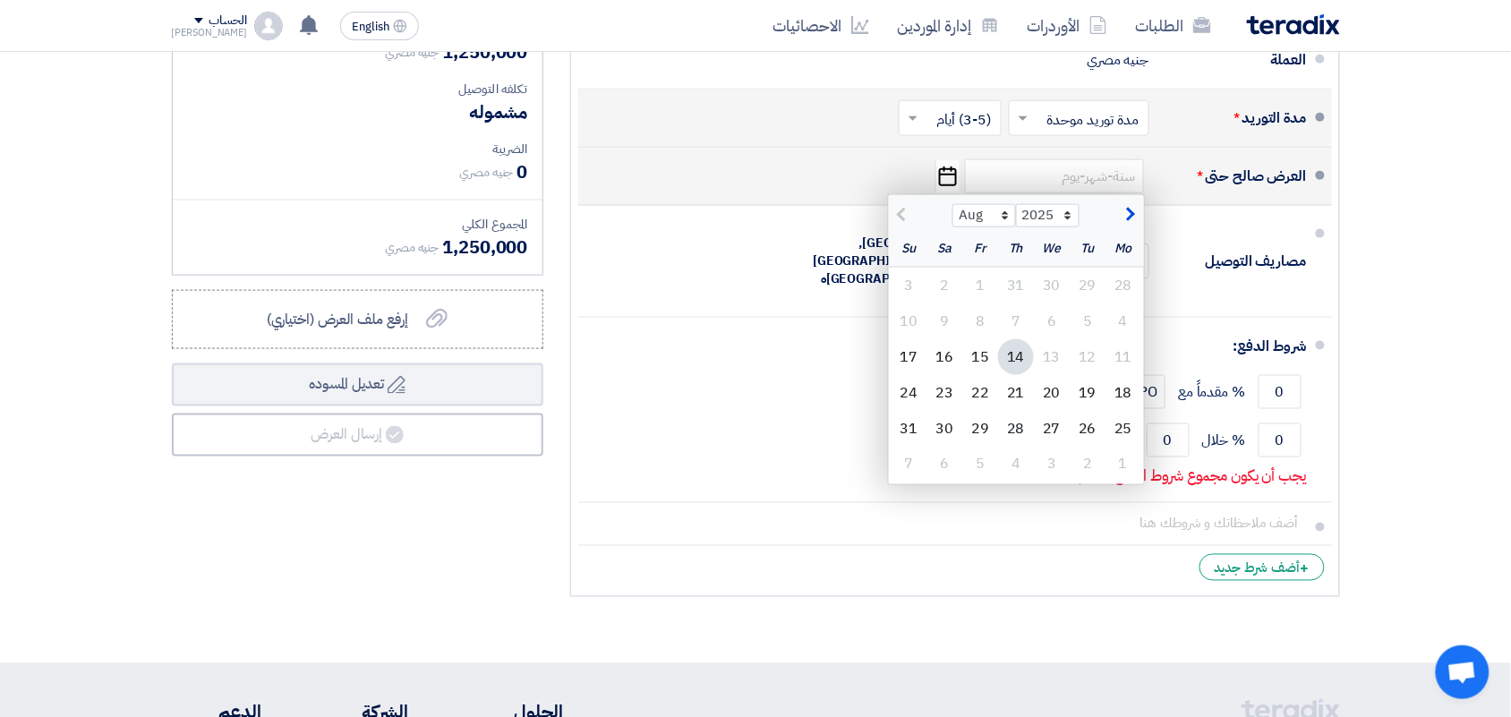
click at [1009, 361] on div "14" at bounding box center [1016, 357] width 36 height 36
type input "[DATE]"
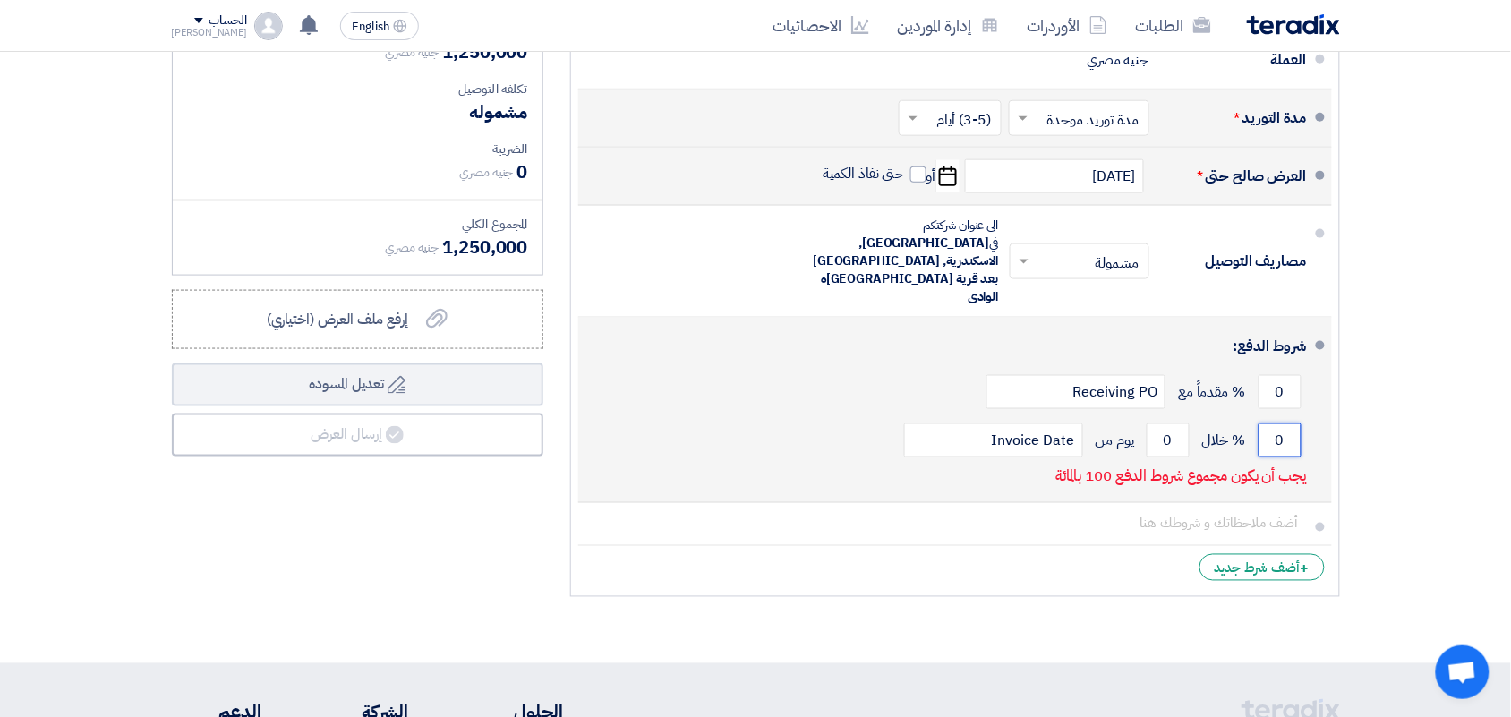
click at [1259, 424] on input "0" at bounding box center [1280, 441] width 43 height 34
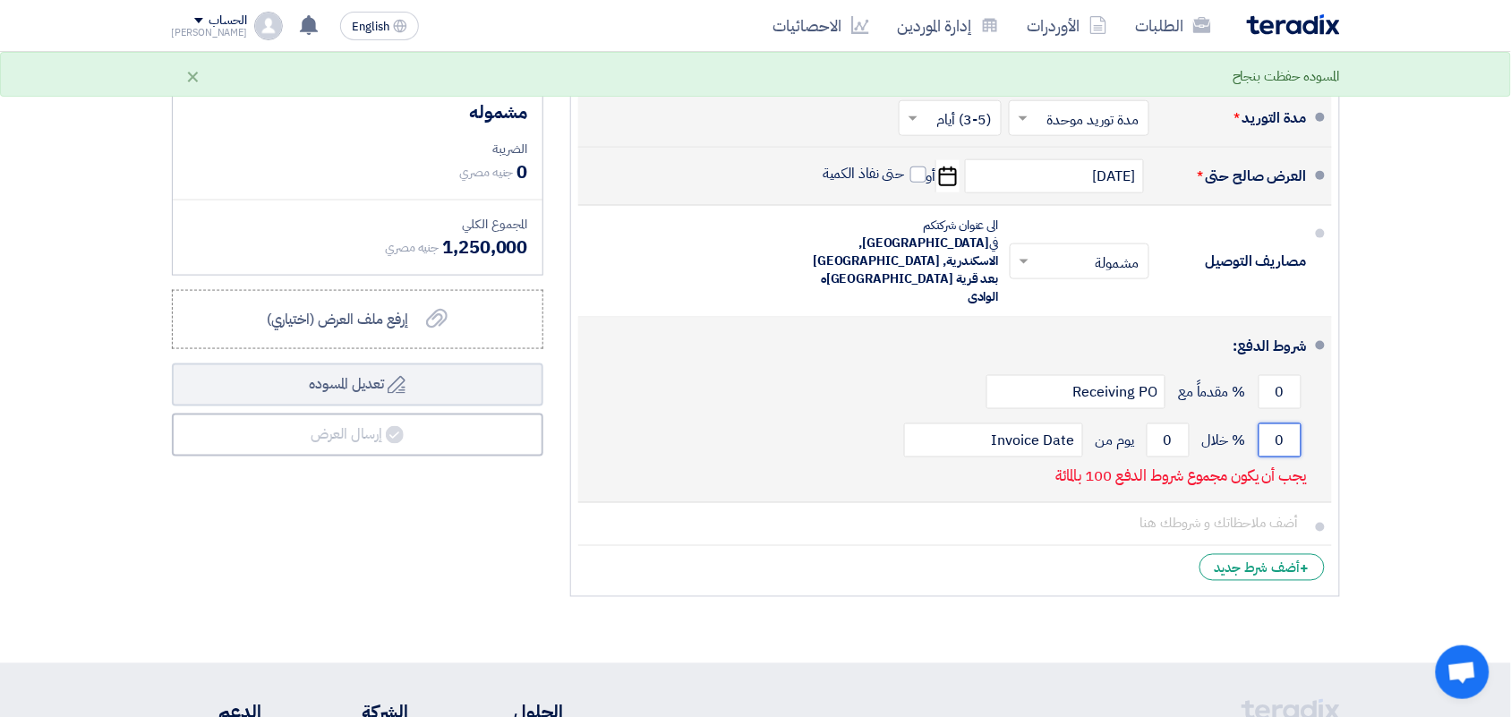
click at [1265, 424] on input "0" at bounding box center [1280, 441] width 43 height 34
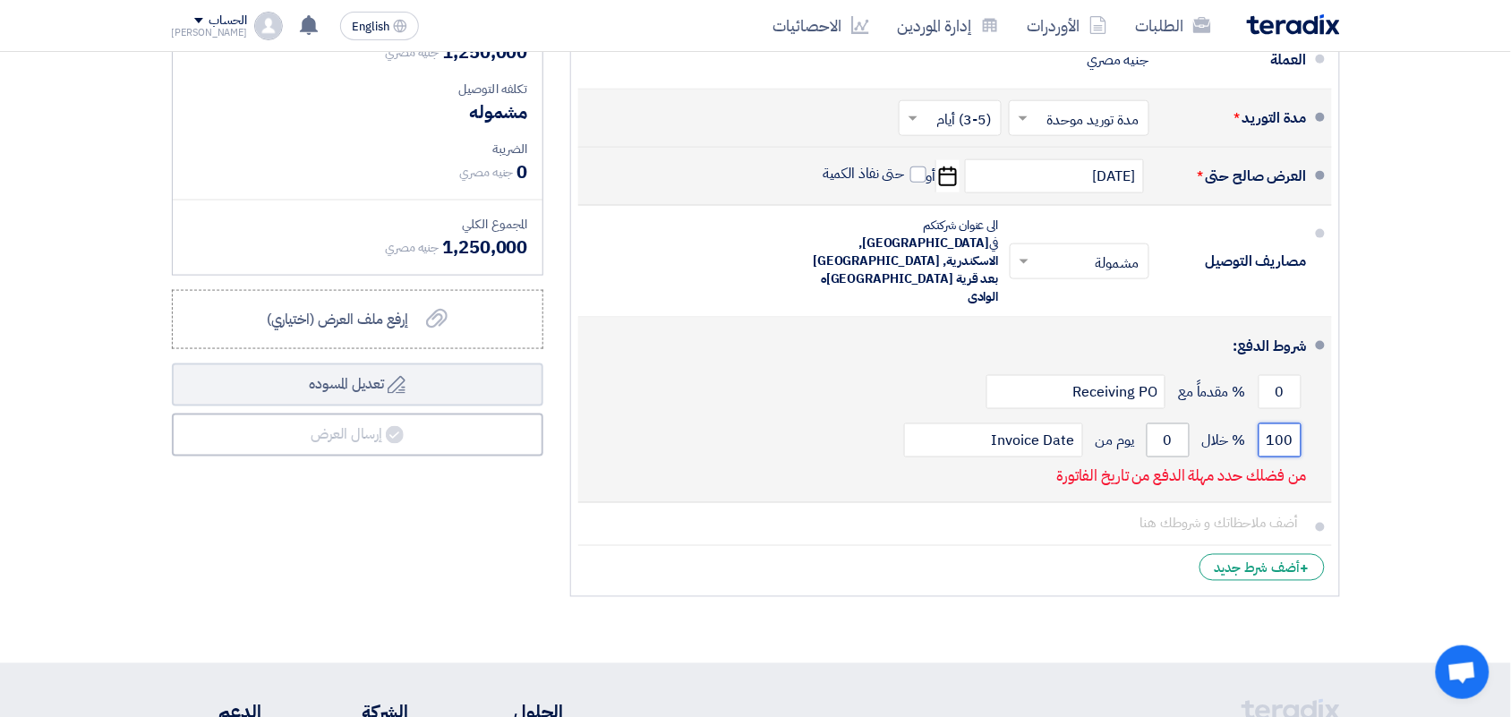
type input "100"
click at [1157, 424] on input "0" at bounding box center [1168, 441] width 43 height 34
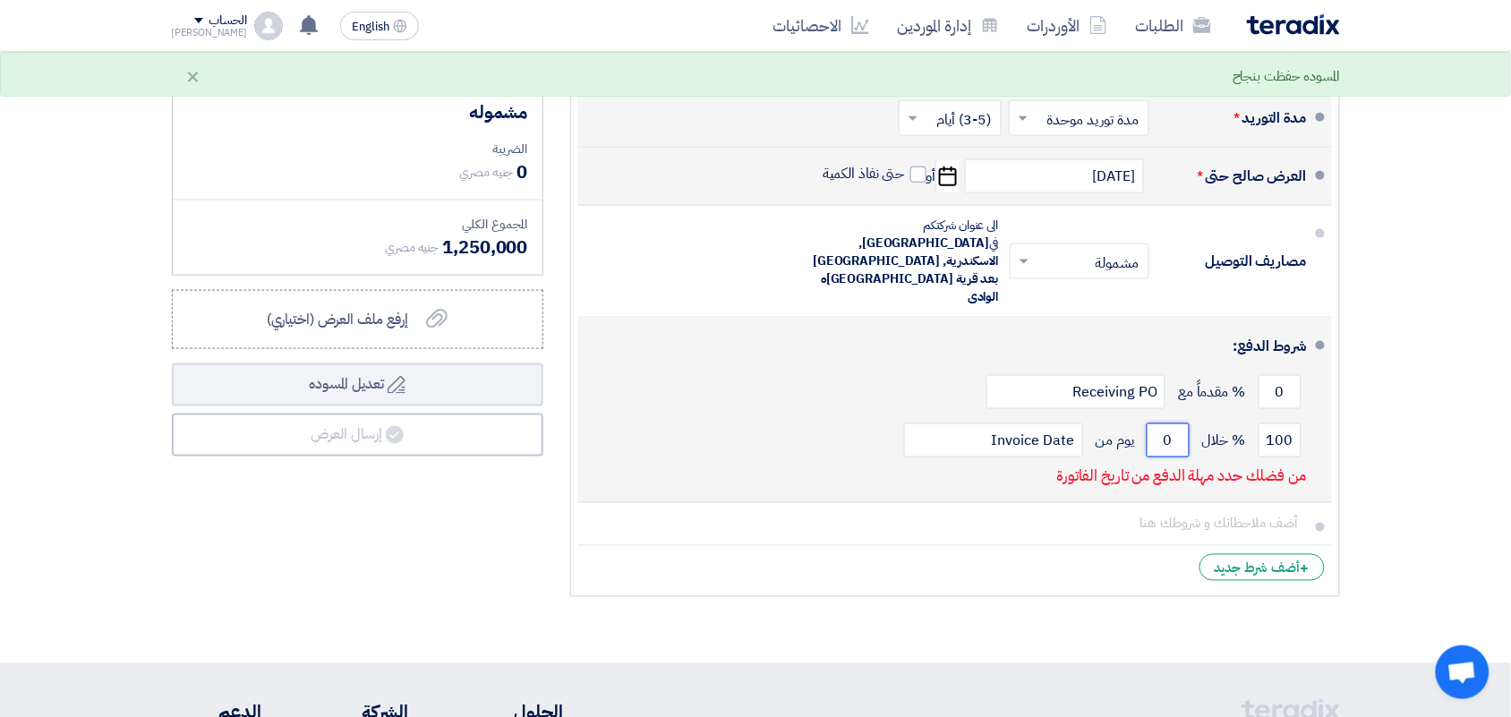
click at [1157, 424] on input "0" at bounding box center [1168, 441] width 43 height 34
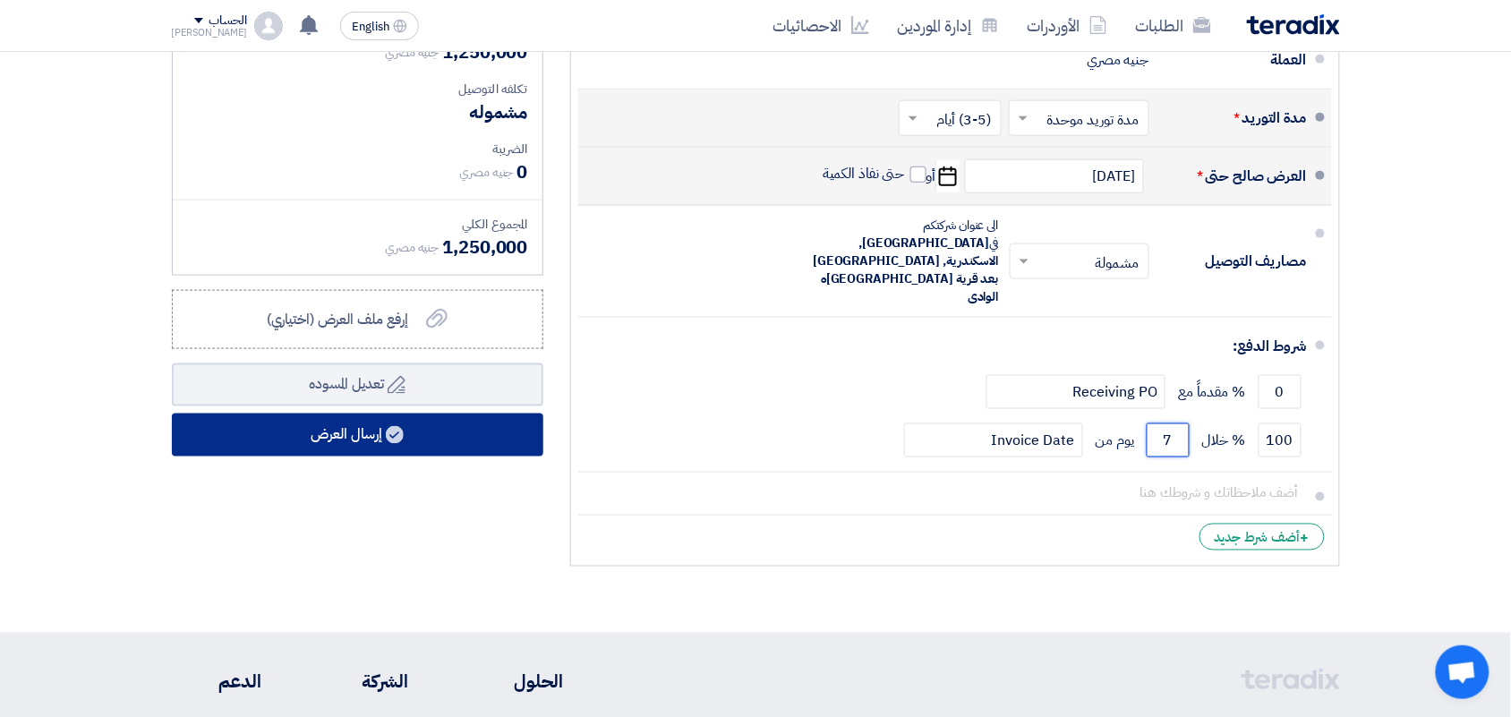
type input "7"
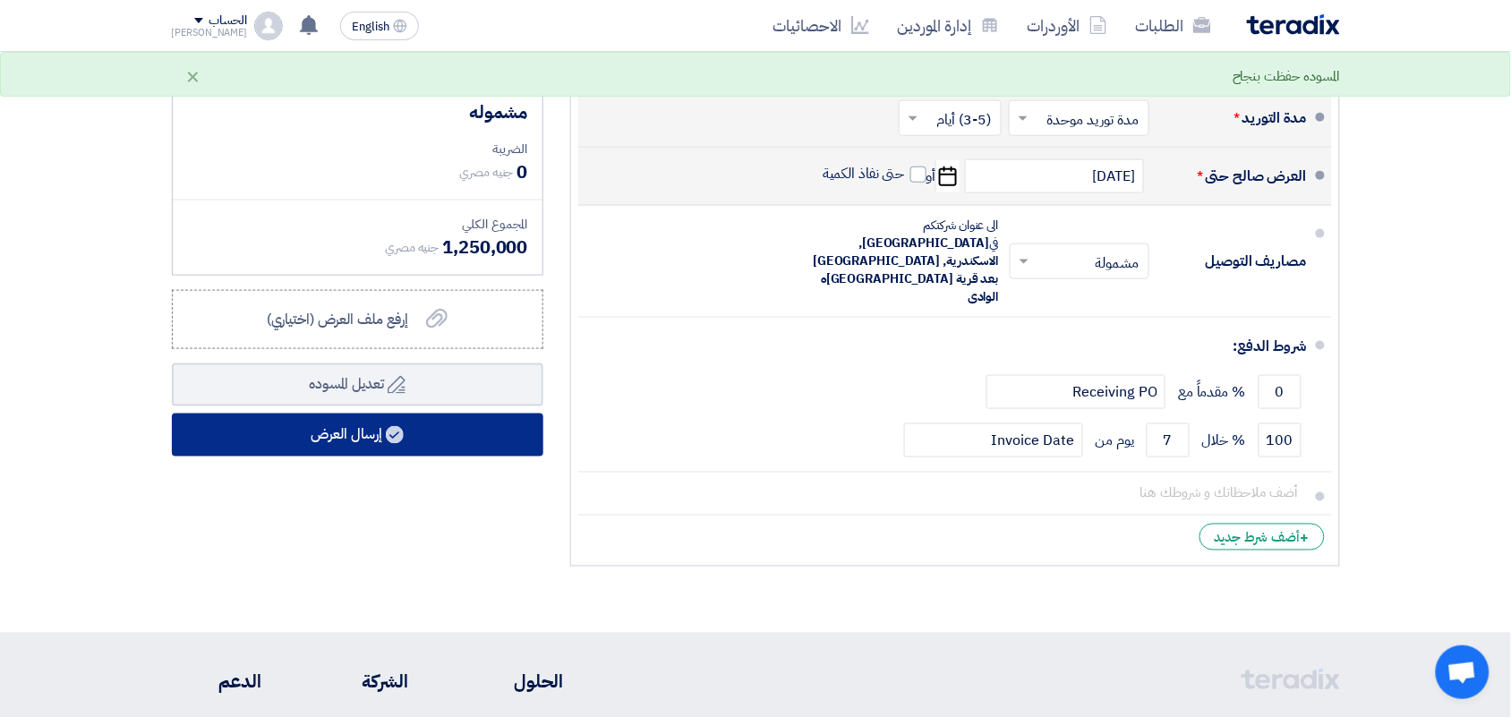
click at [243, 431] on button "إرسال العرض" at bounding box center [358, 435] width 372 height 43
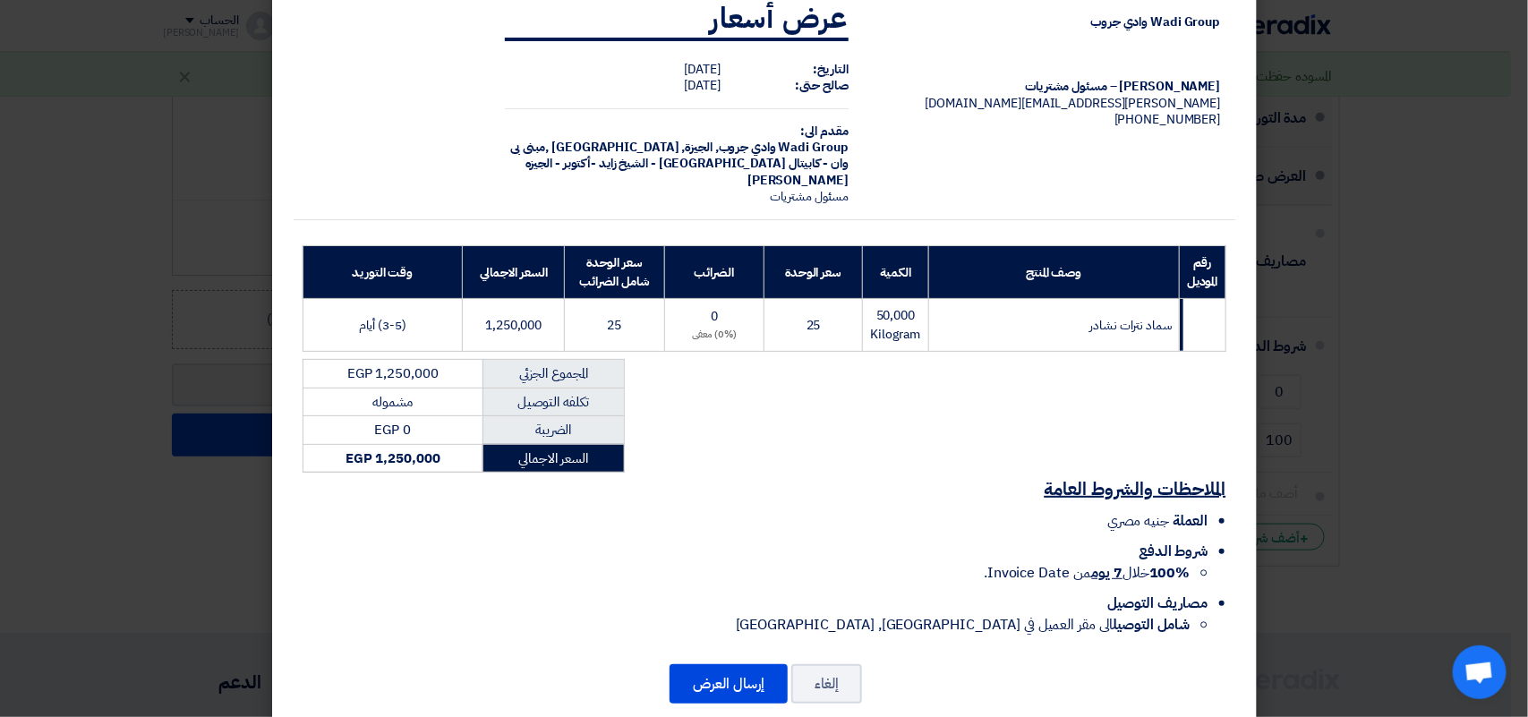
scroll to position [73, 0]
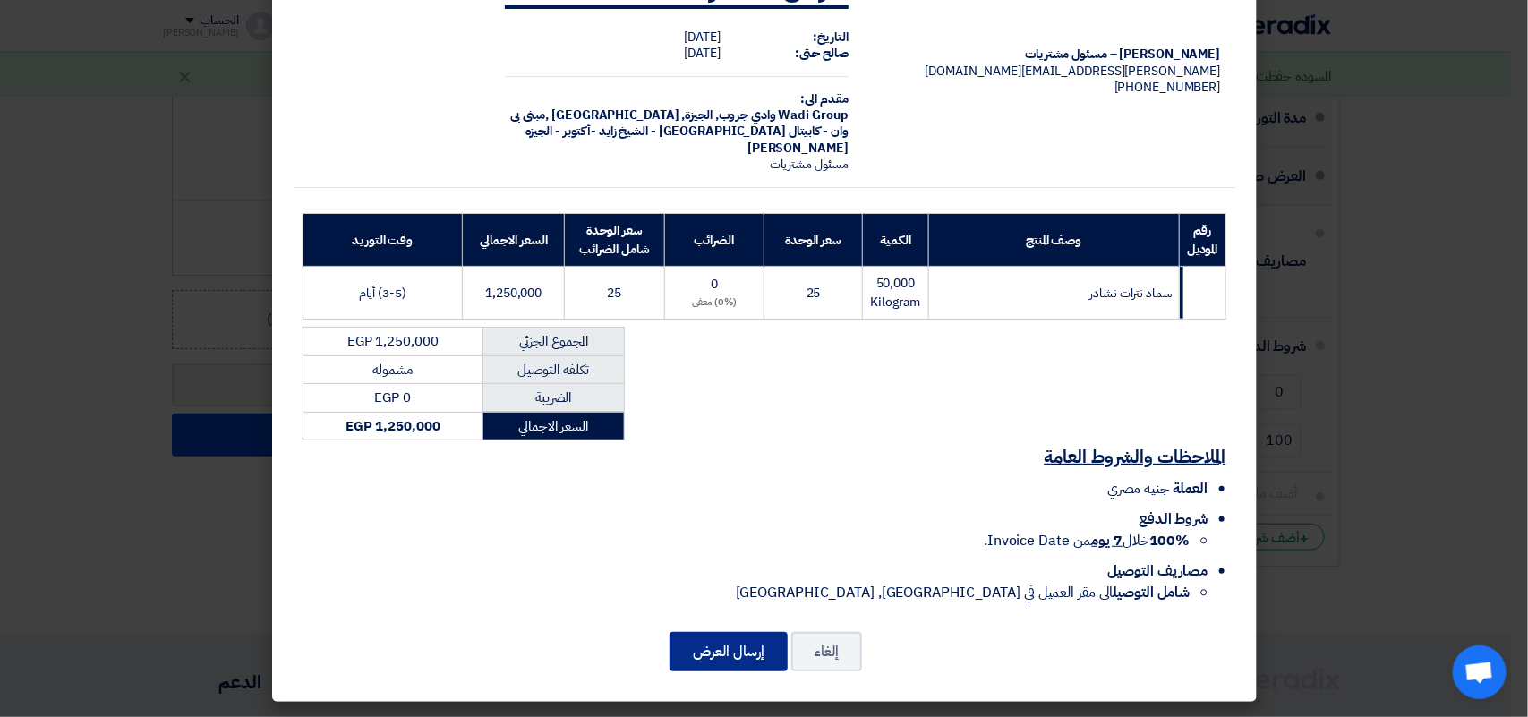
click at [753, 649] on button "إرسال العرض" at bounding box center [729, 651] width 118 height 39
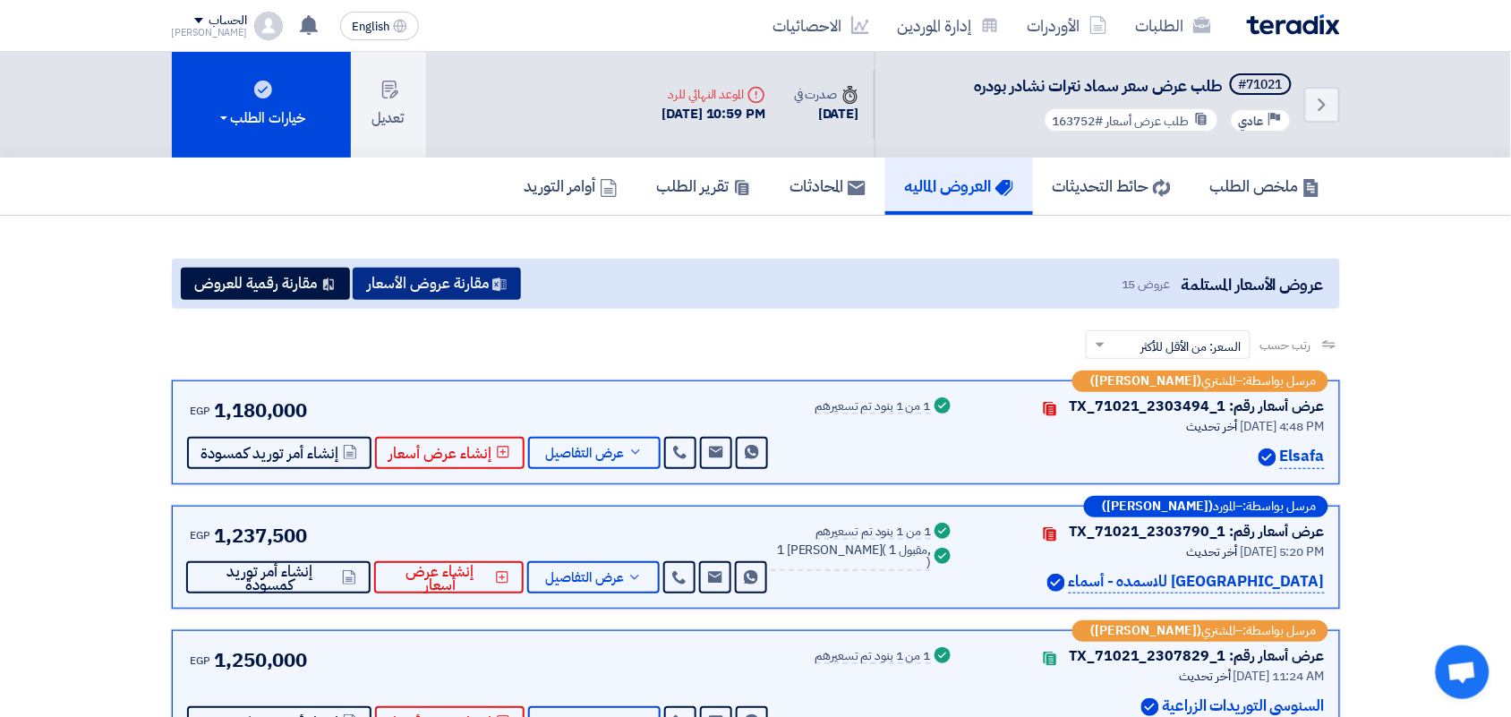
click at [485, 270] on button "مقارنة عروض الأسعار" at bounding box center [437, 284] width 168 height 32
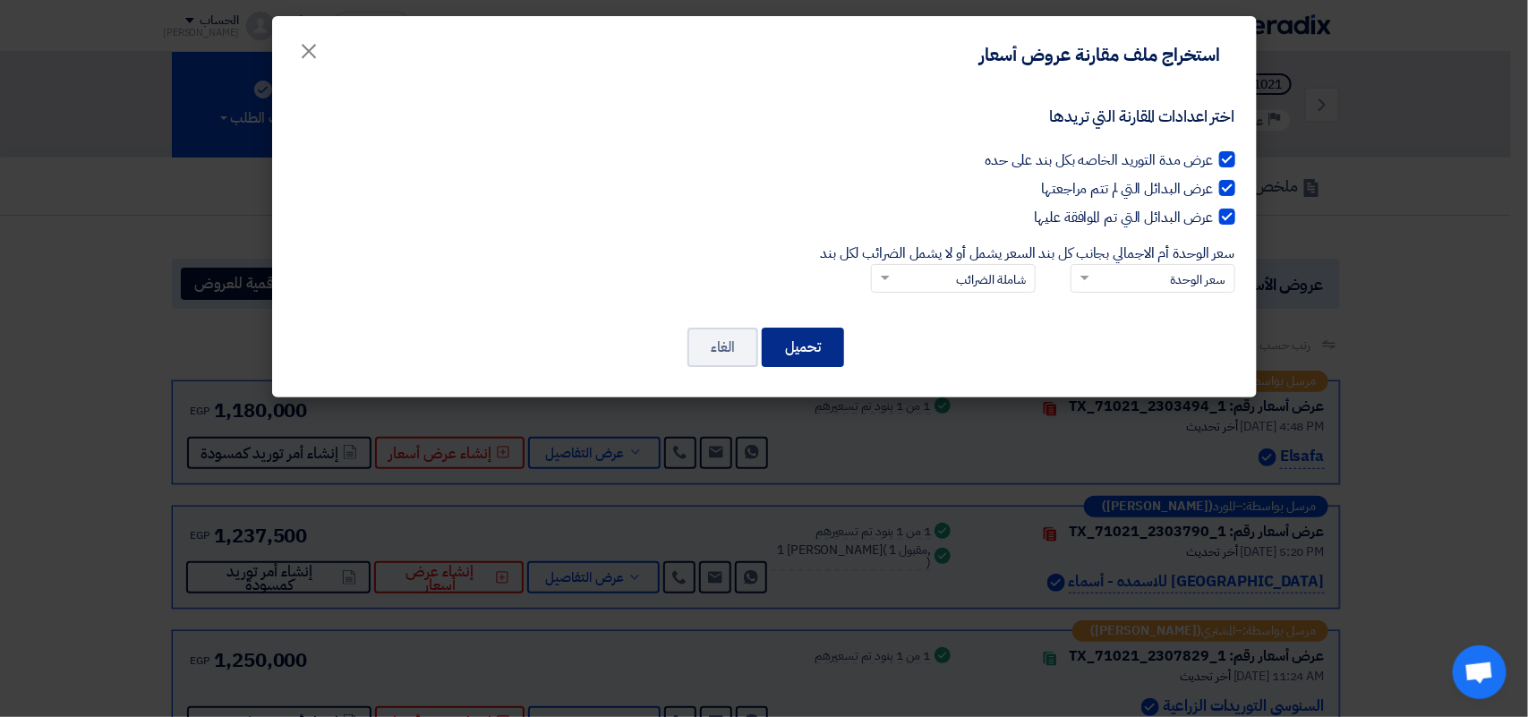
click at [811, 347] on button "تحميل" at bounding box center [803, 347] width 82 height 39
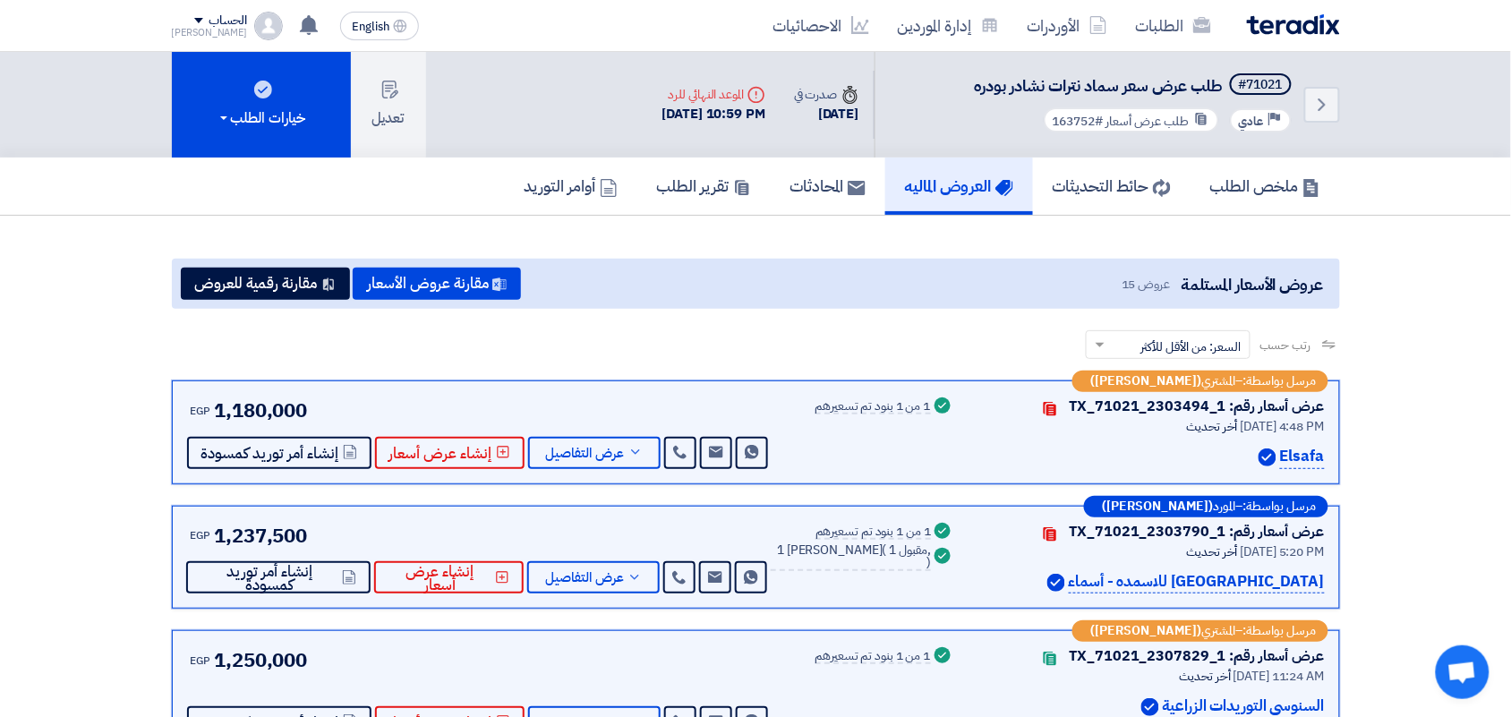
click at [1280, 9] on div "الطلبات الأوردرات إدارة الموردين الاحصائيات" at bounding box center [989, 25] width 701 height 42
click at [1300, 23] on img at bounding box center [1293, 24] width 93 height 21
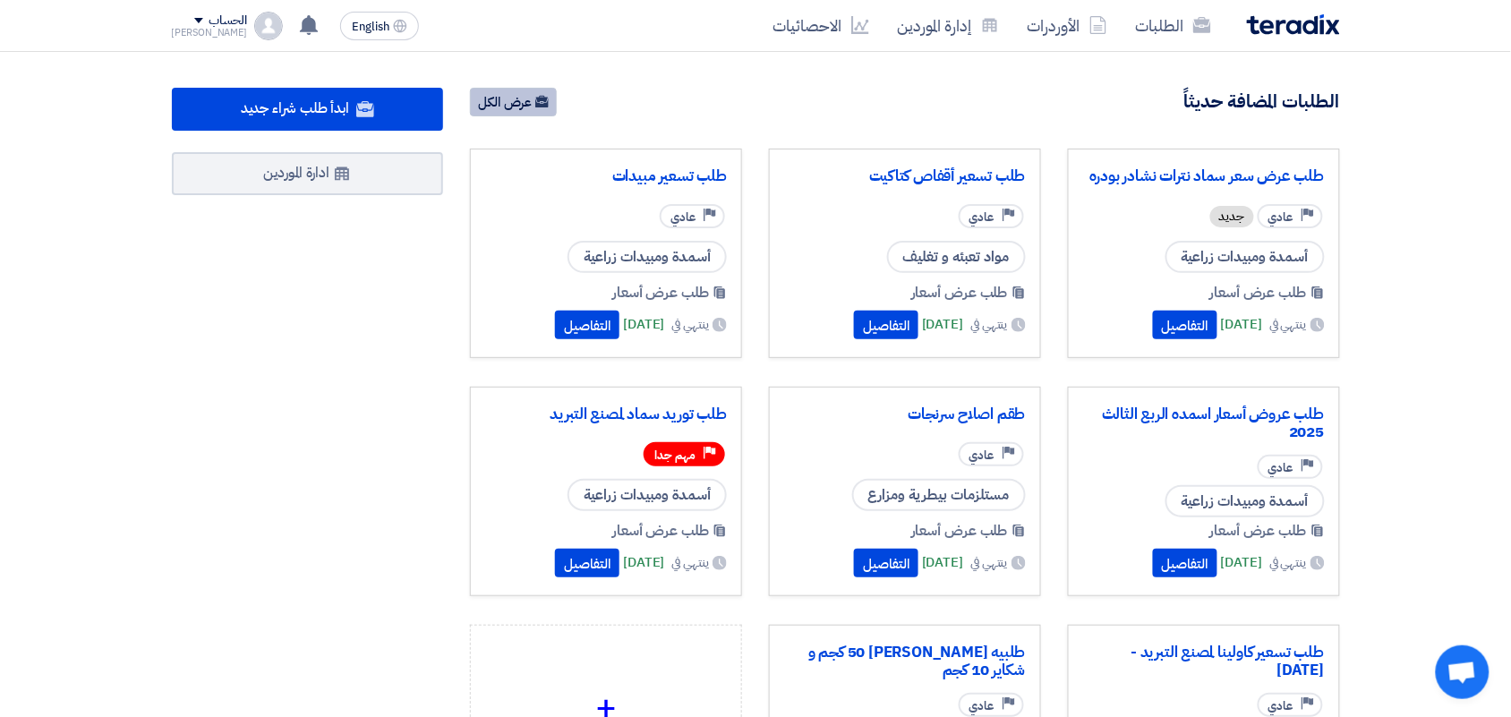
click at [521, 106] on link "عرض الكل" at bounding box center [513, 102] width 87 height 29
